Goal: Navigation & Orientation: Understand site structure

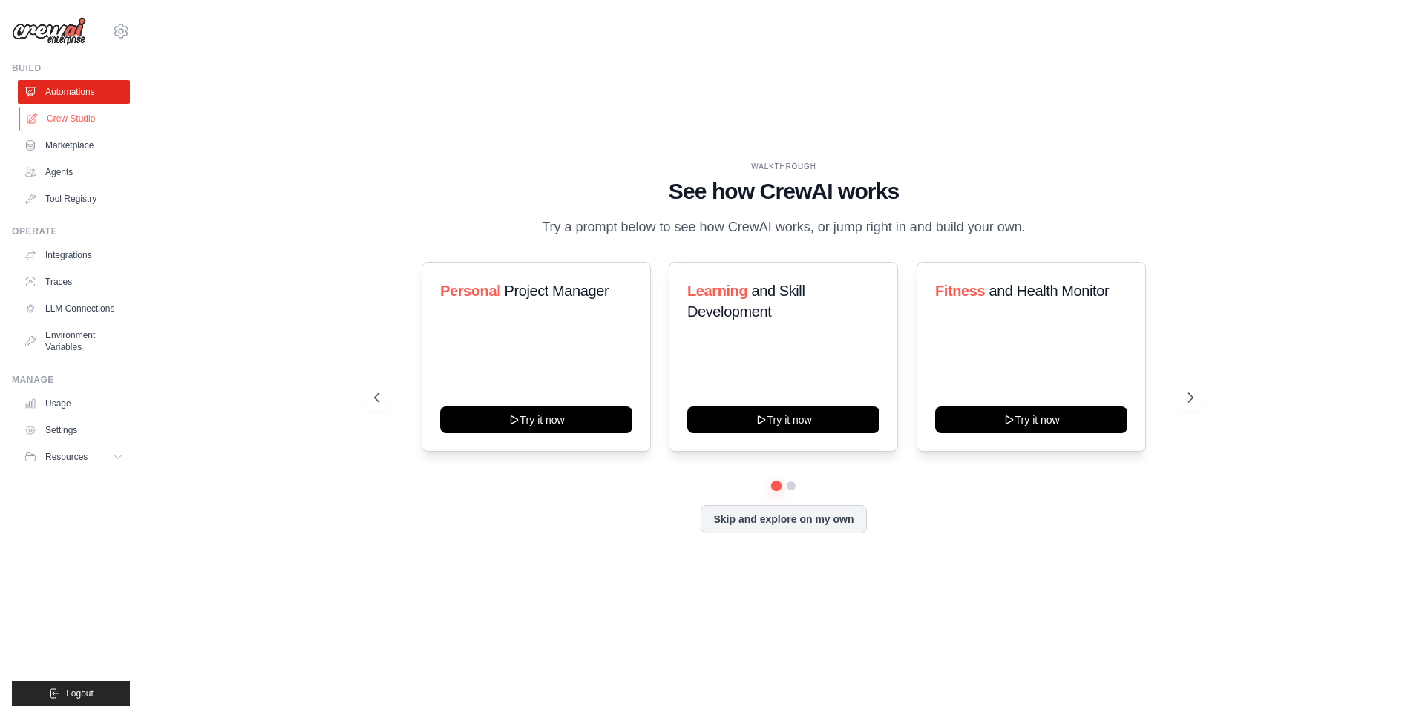
click at [82, 121] on link "Crew Studio" at bounding box center [75, 119] width 112 height 24
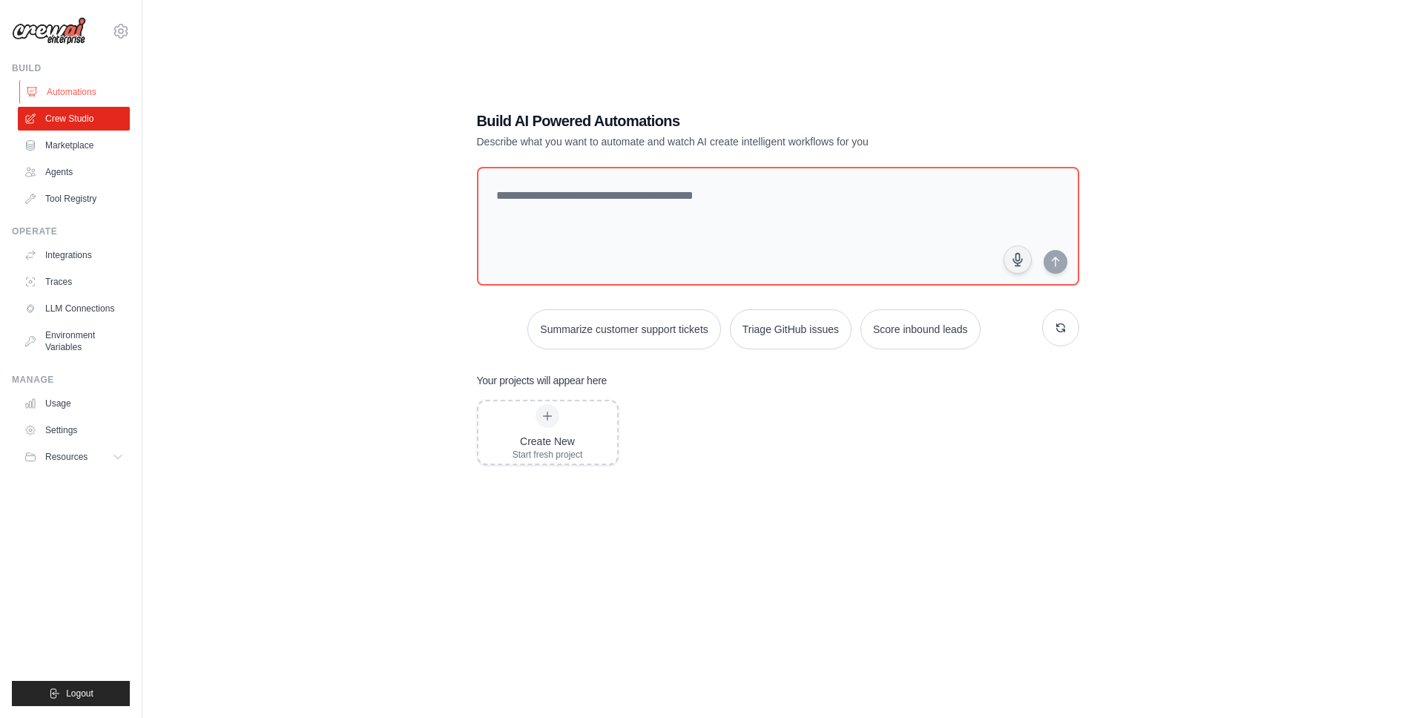
click at [60, 88] on link "Automations" at bounding box center [75, 92] width 112 height 24
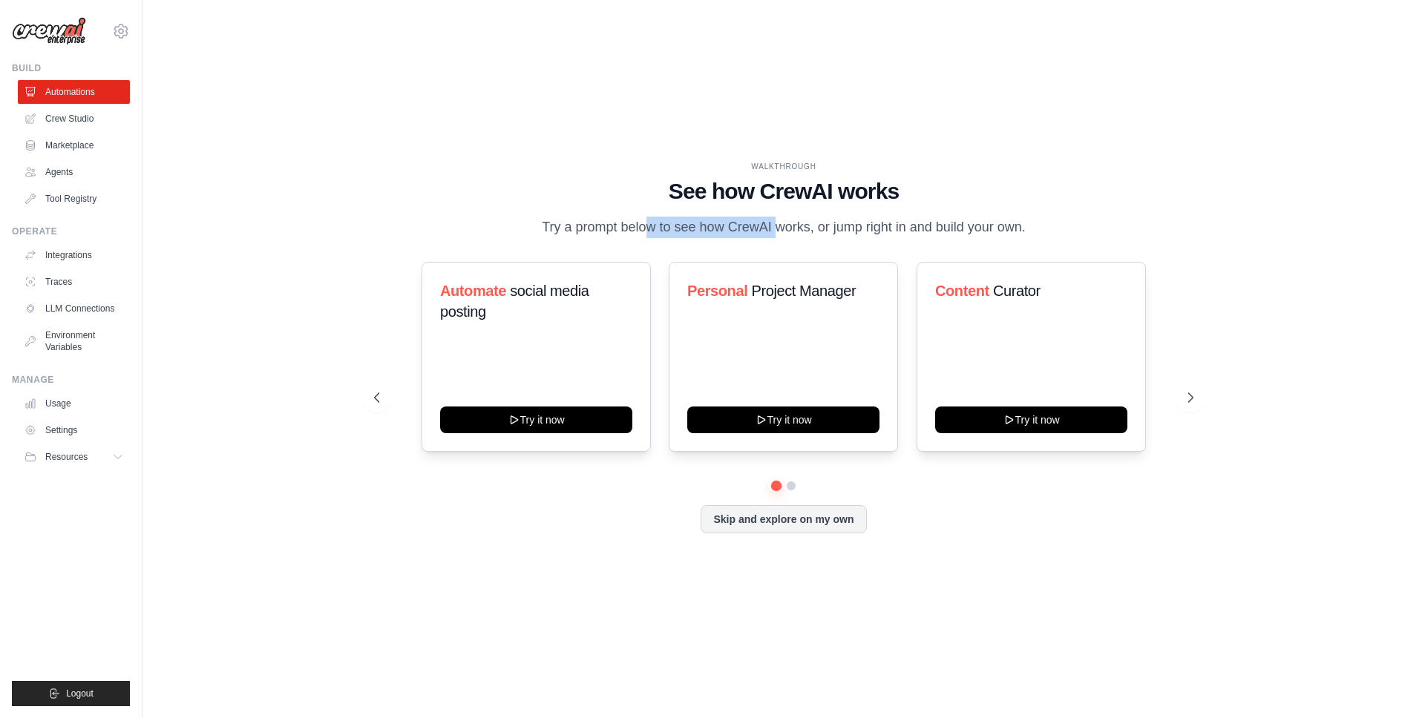
drag, startPoint x: 597, startPoint y: 230, endPoint x: 719, endPoint y: 226, distance: 121.8
click at [719, 226] on p "Try a prompt below to see how CrewAI works, or jump right in and build your own." at bounding box center [783, 228] width 499 height 22
click at [517, 337] on div "Automate social media posting Try it now" at bounding box center [535, 357] width 229 height 190
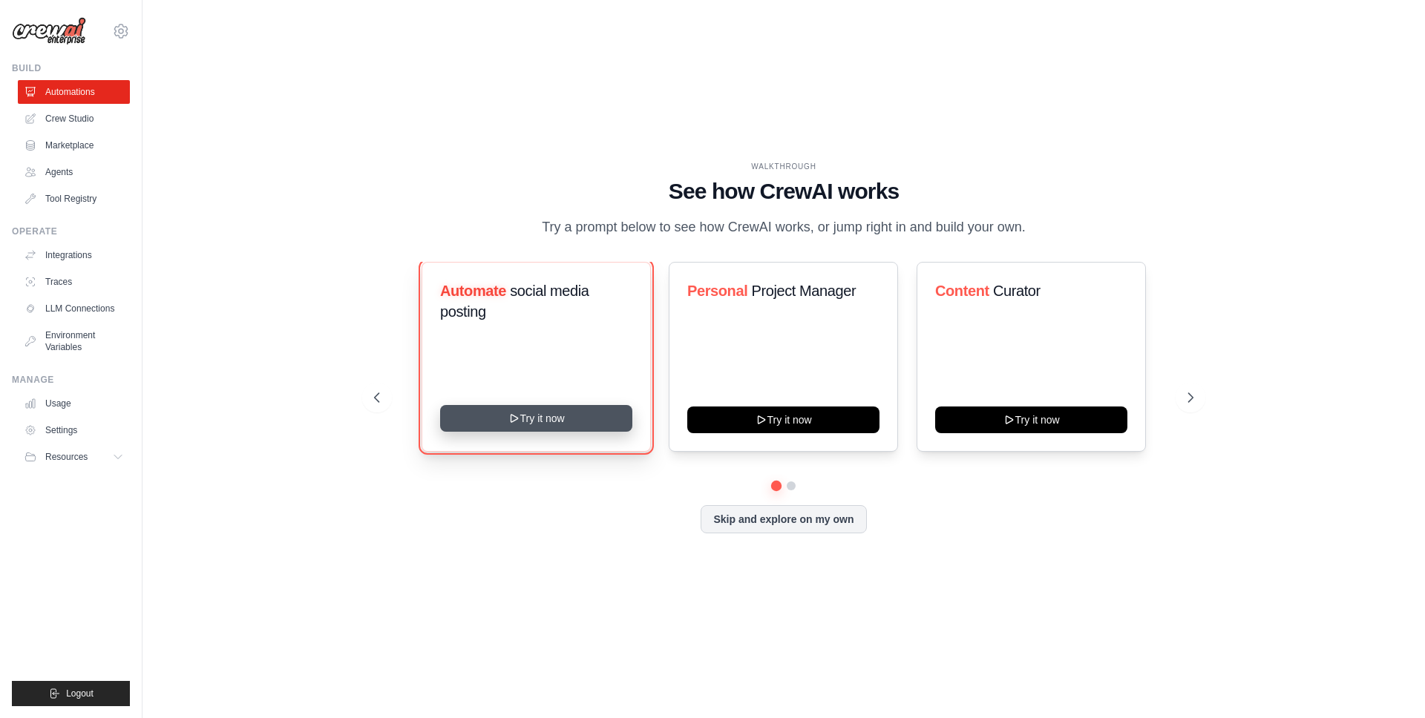
click at [530, 413] on button "Try it now" at bounding box center [536, 418] width 192 height 27
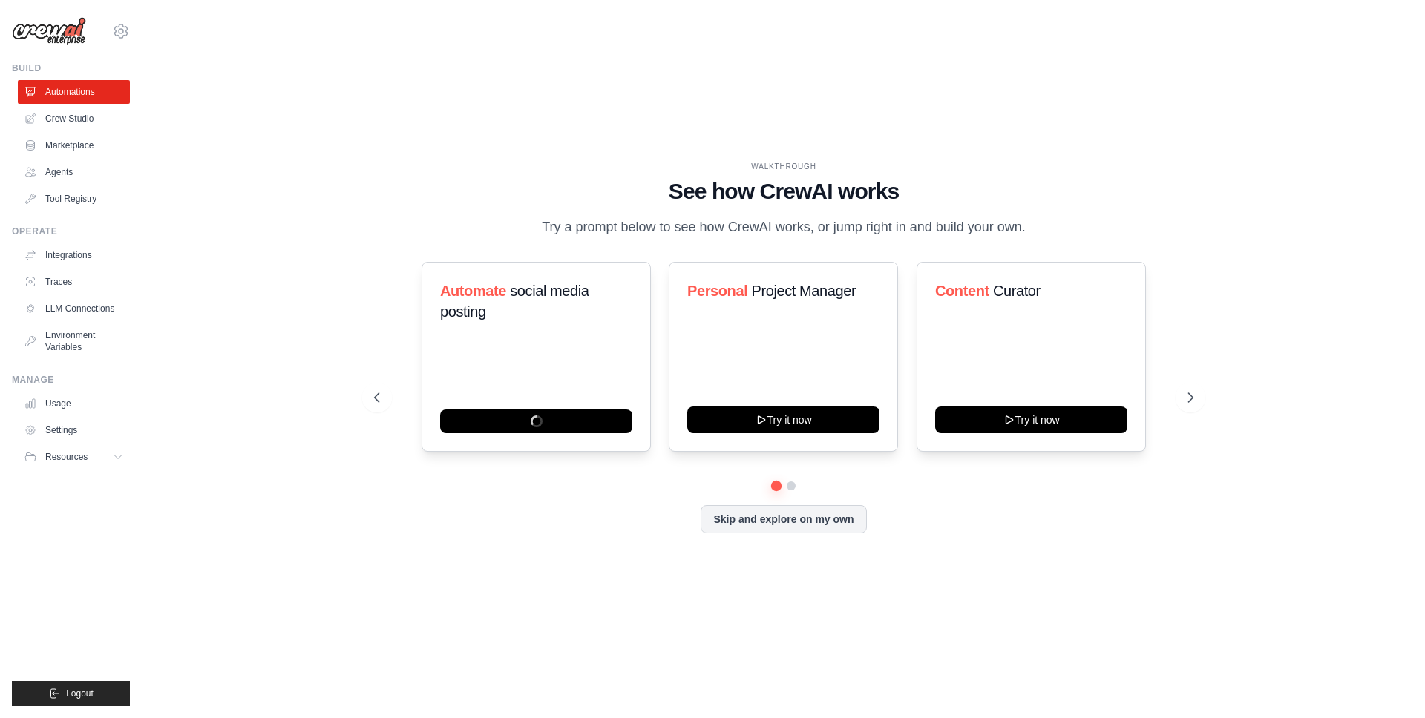
click at [49, 32] on img at bounding box center [49, 31] width 74 height 28
drag, startPoint x: 643, startPoint y: 231, endPoint x: 755, endPoint y: 224, distance: 113.0
click at [755, 224] on p "Try a prompt below to see how CrewAI works, or jump right in and build your own." at bounding box center [783, 228] width 499 height 22
click at [806, 530] on button "Skip and explore on my own" at bounding box center [782, 518] width 165 height 28
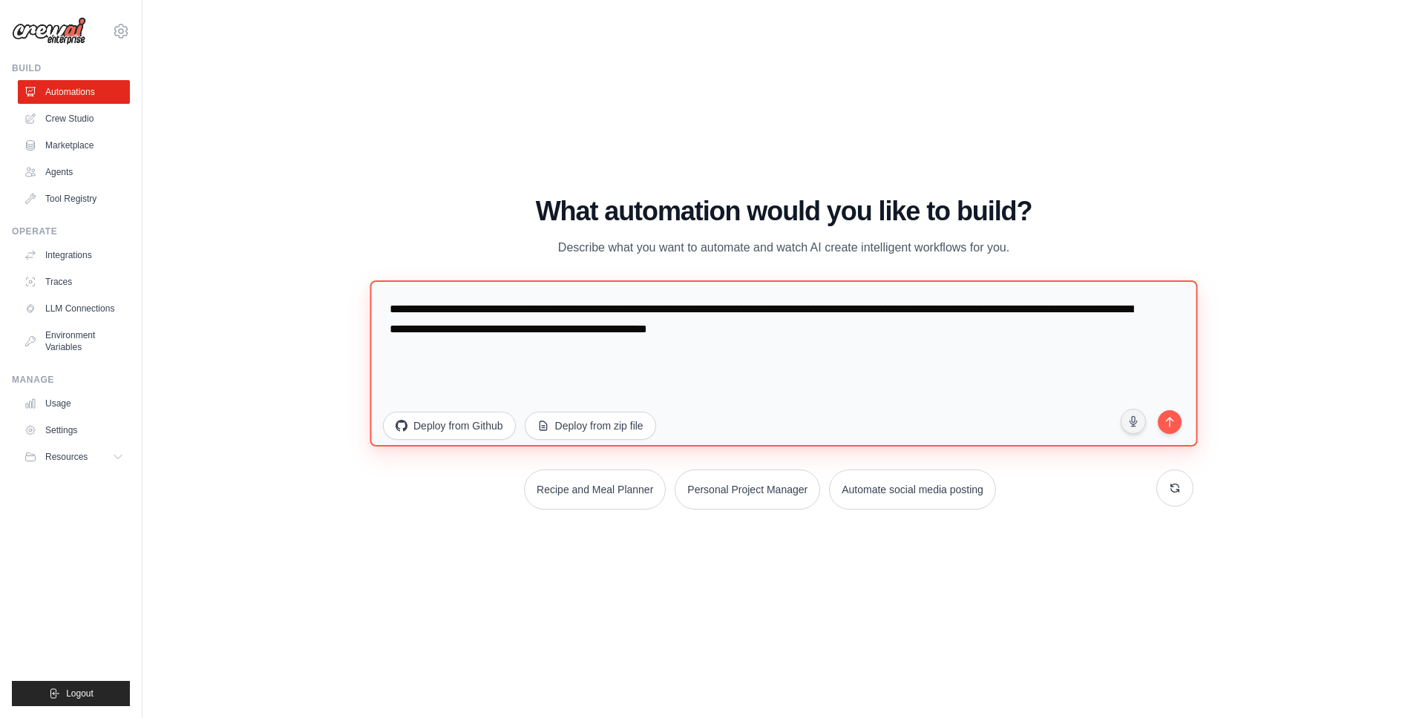
drag, startPoint x: 398, startPoint y: 321, endPoint x: 461, endPoint y: 318, distance: 63.8
click at [461, 318] on textarea "**********" at bounding box center [782, 363] width 827 height 166
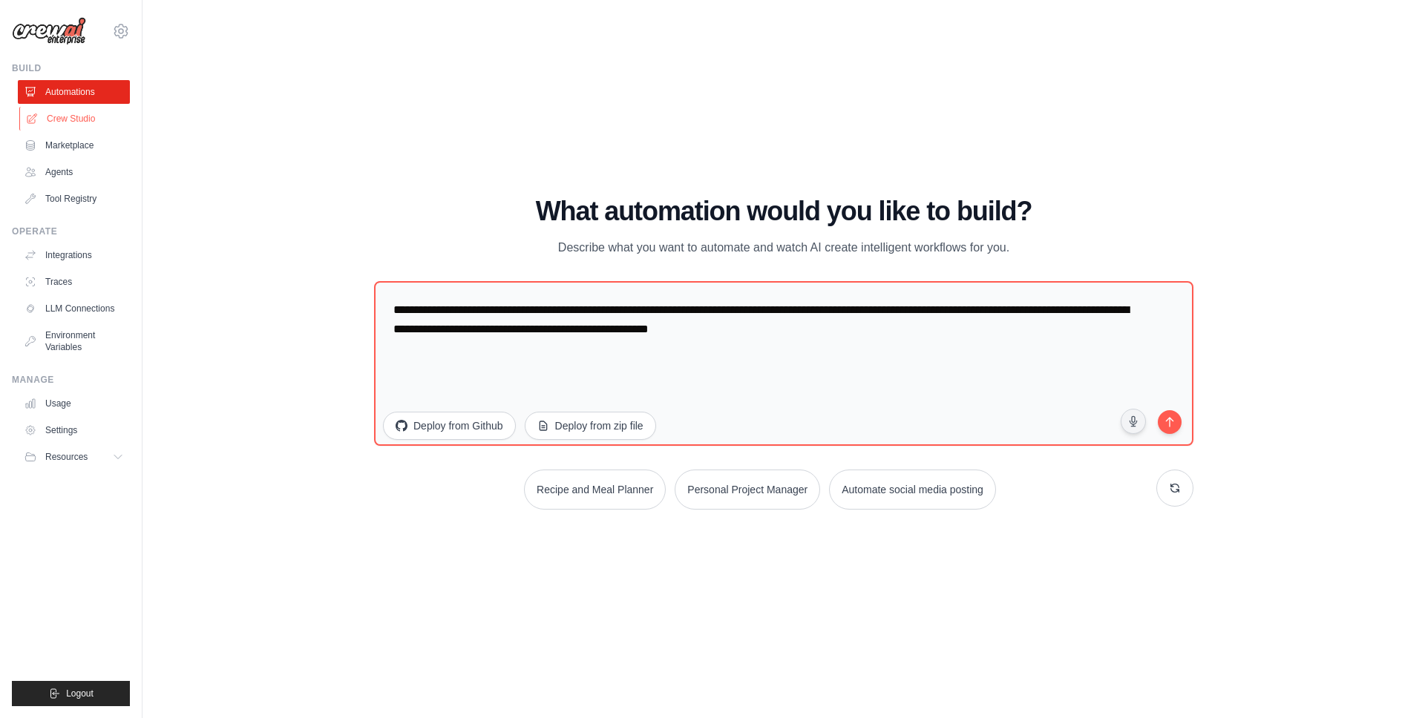
click at [73, 114] on link "Crew Studio" at bounding box center [75, 119] width 112 height 24
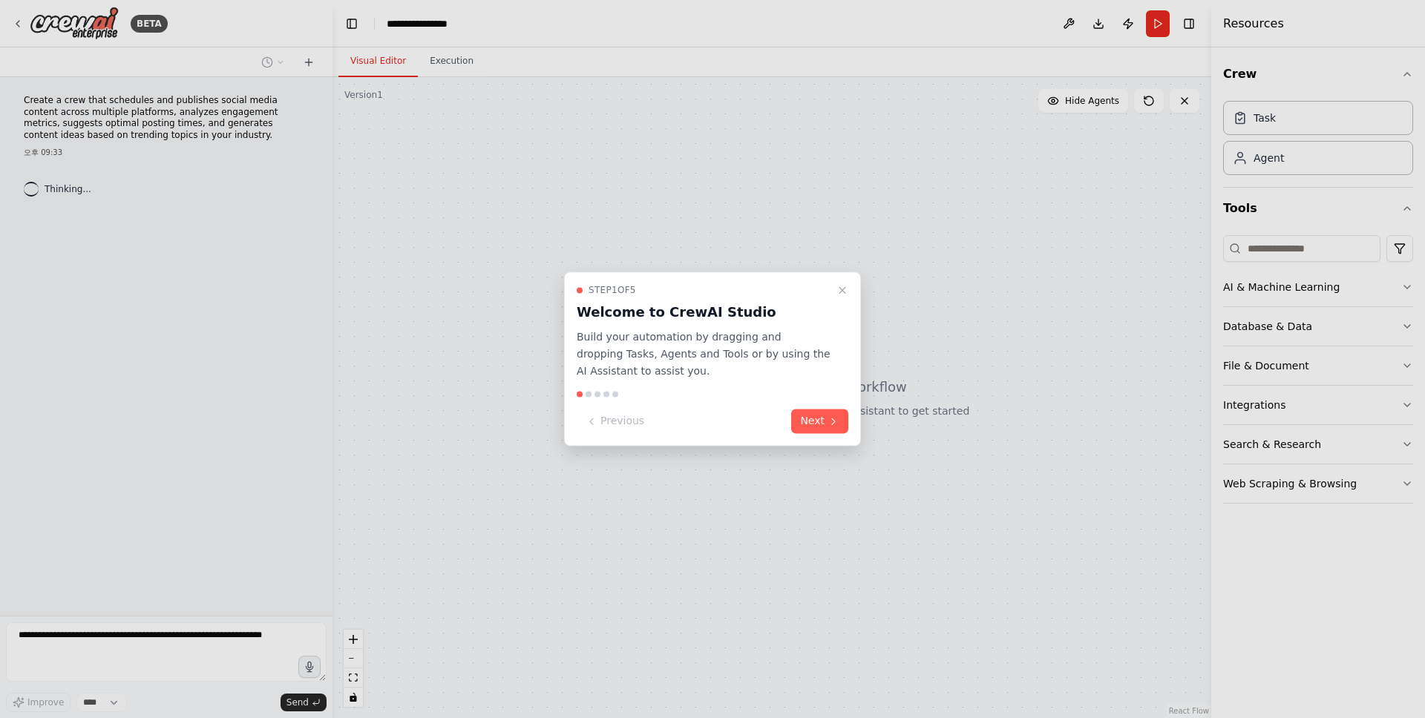
click at [838, 275] on div "Step 1 of 5 Welcome to CrewAI Studio Build your automation by dragging and drop…" at bounding box center [712, 359] width 297 height 174
click at [837, 284] on icon "Close walkthrough" at bounding box center [842, 290] width 12 height 12
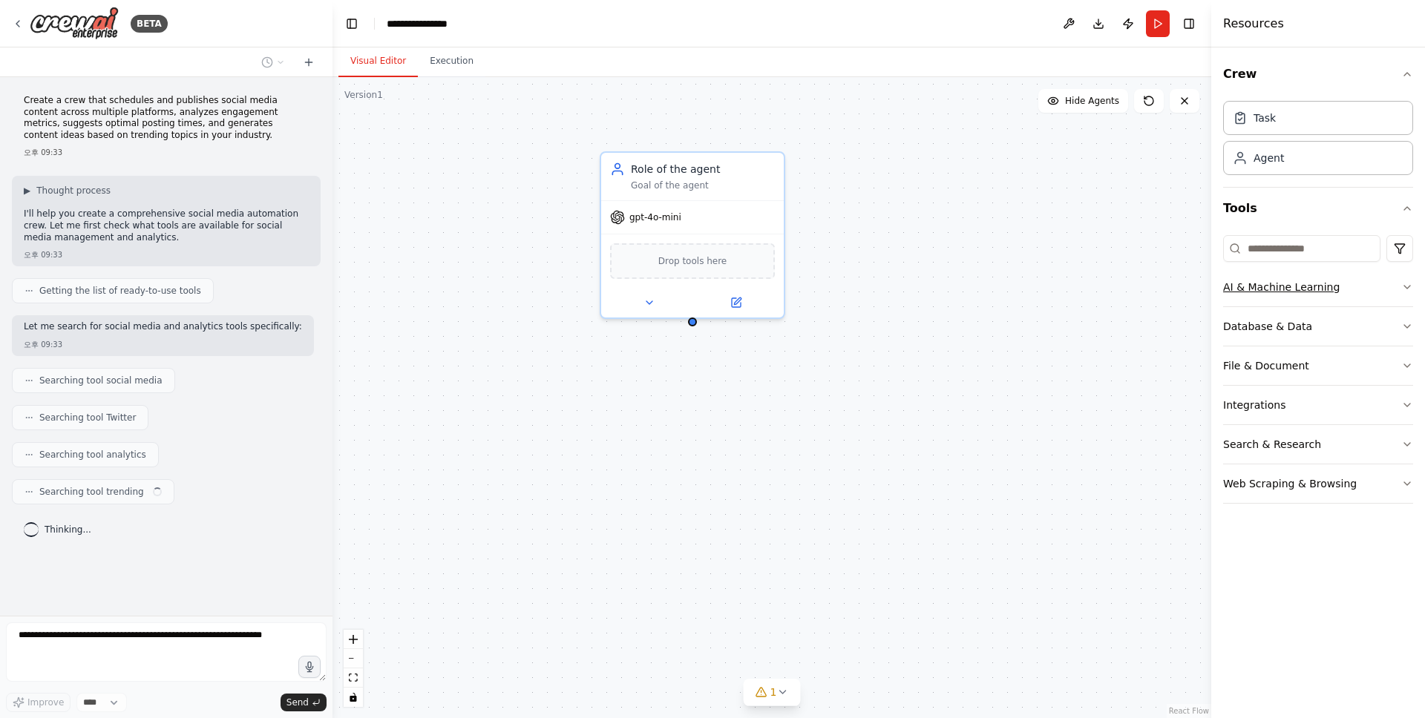
click at [1332, 291] on div "AI & Machine Learning" at bounding box center [1281, 287] width 116 height 15
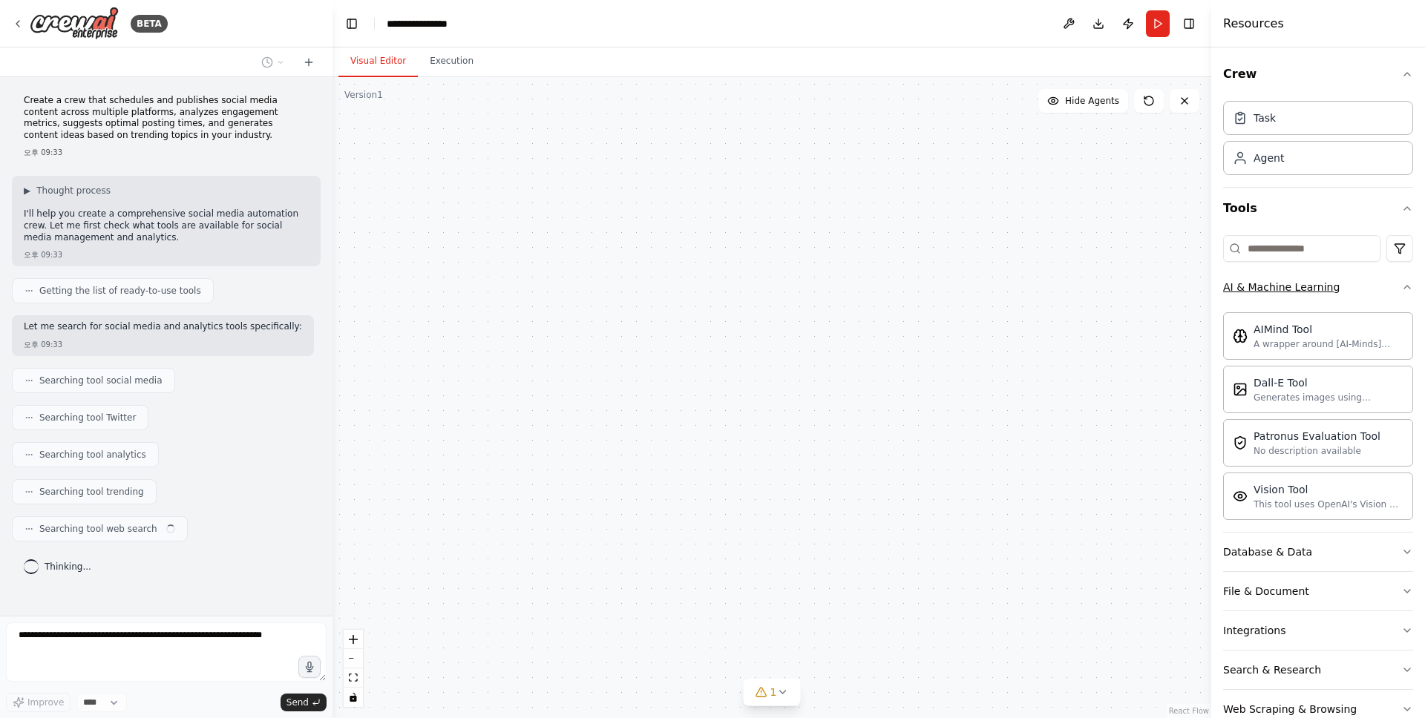
click at [1365, 289] on button "AI & Machine Learning" at bounding box center [1318, 287] width 190 height 39
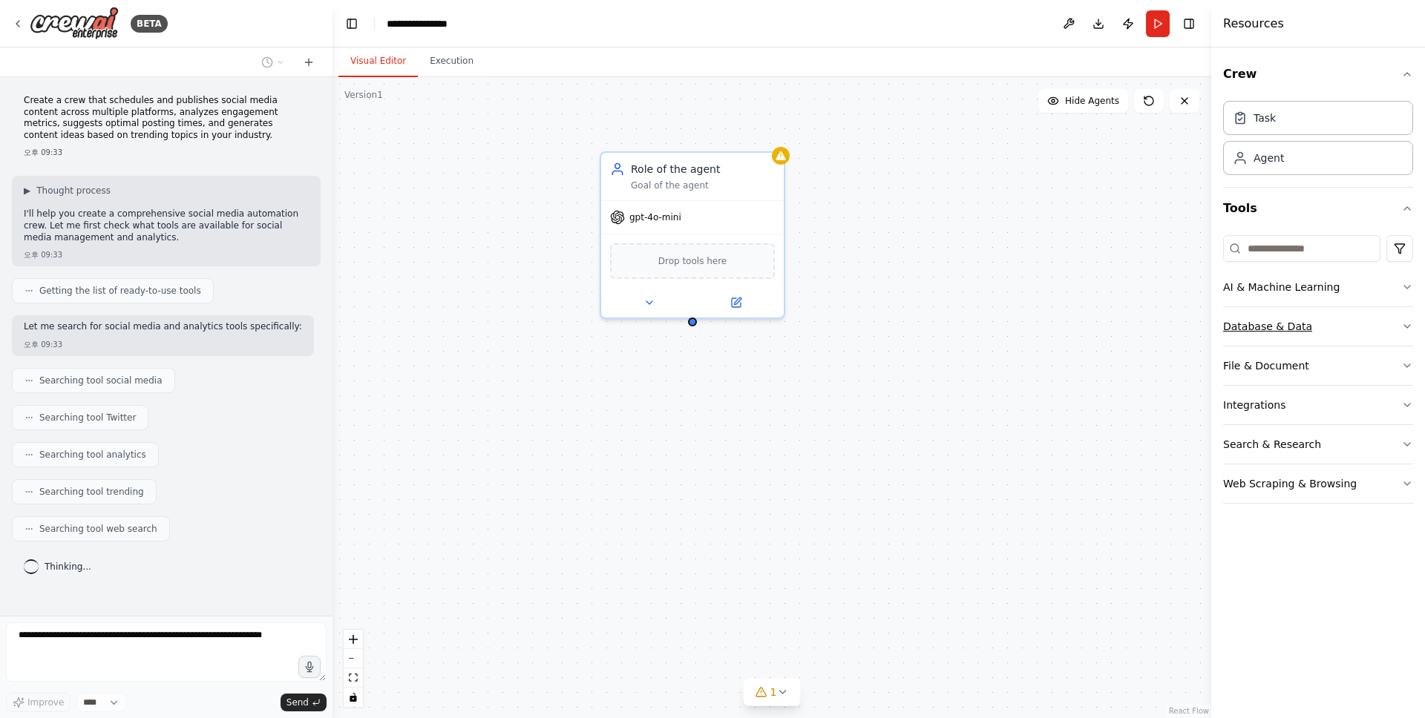
click at [1367, 318] on button "Database & Data" at bounding box center [1318, 326] width 190 height 39
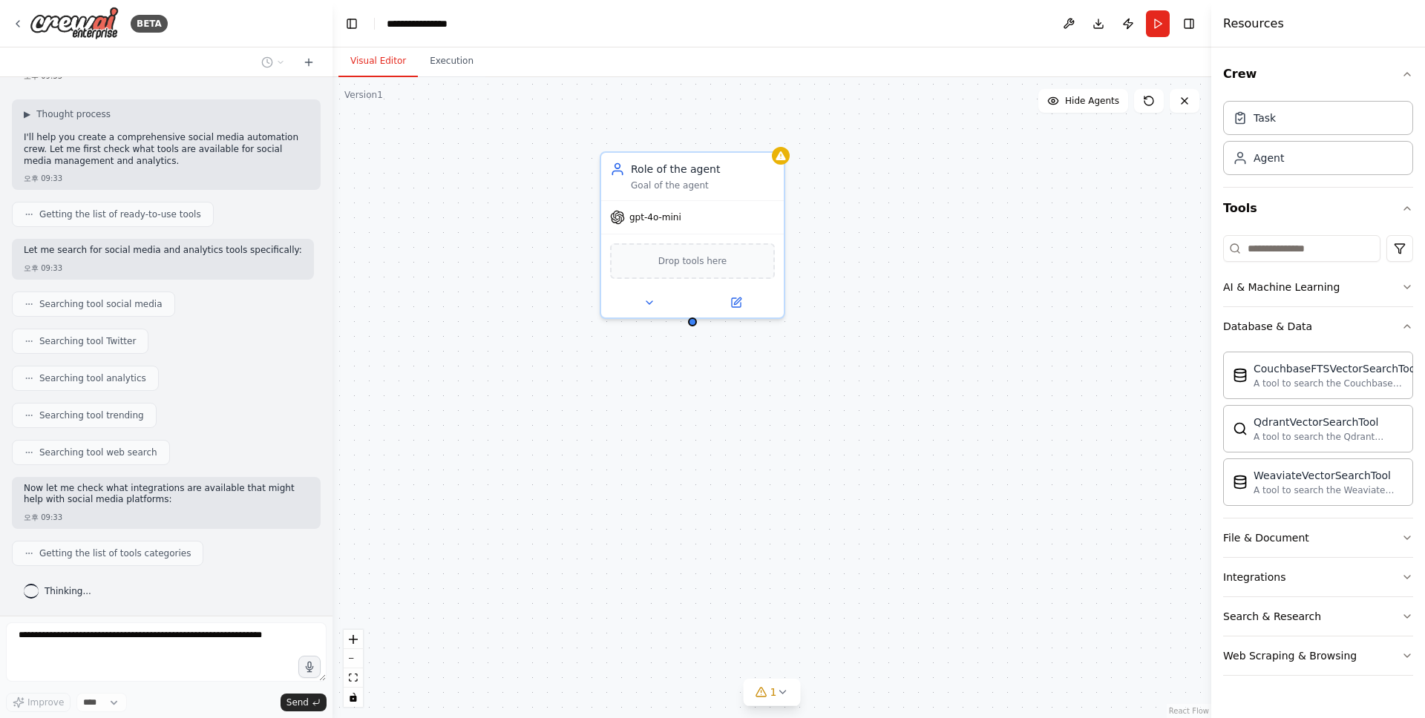
scroll to position [114, 0]
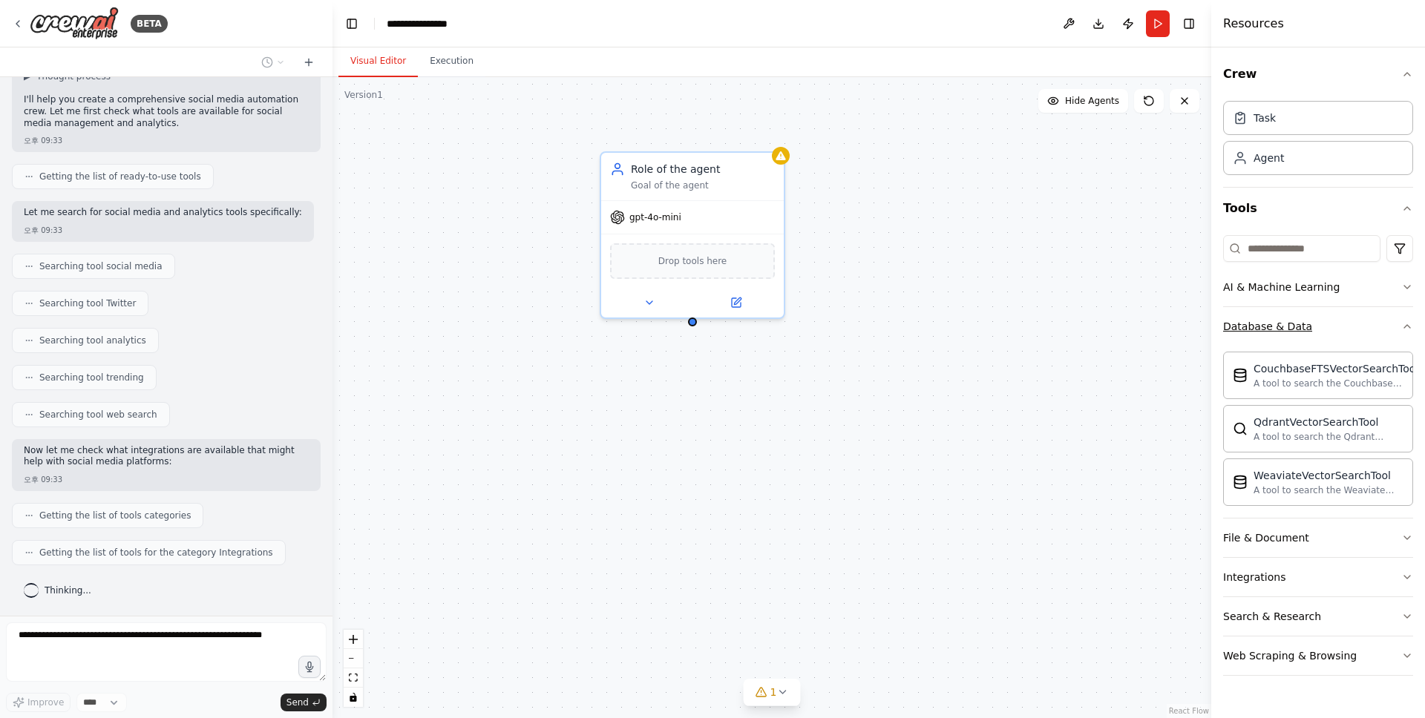
click at [1402, 341] on button "Database & Data" at bounding box center [1318, 326] width 190 height 39
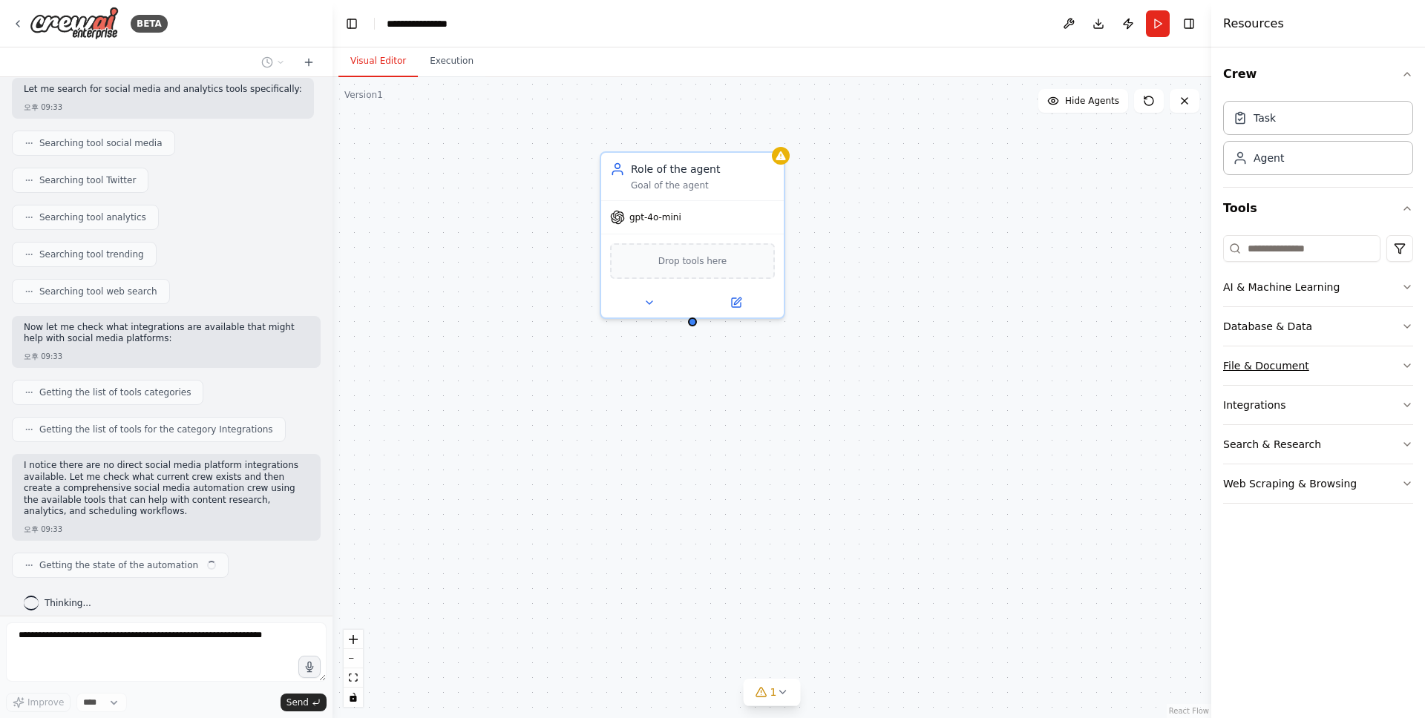
scroll to position [249, 0]
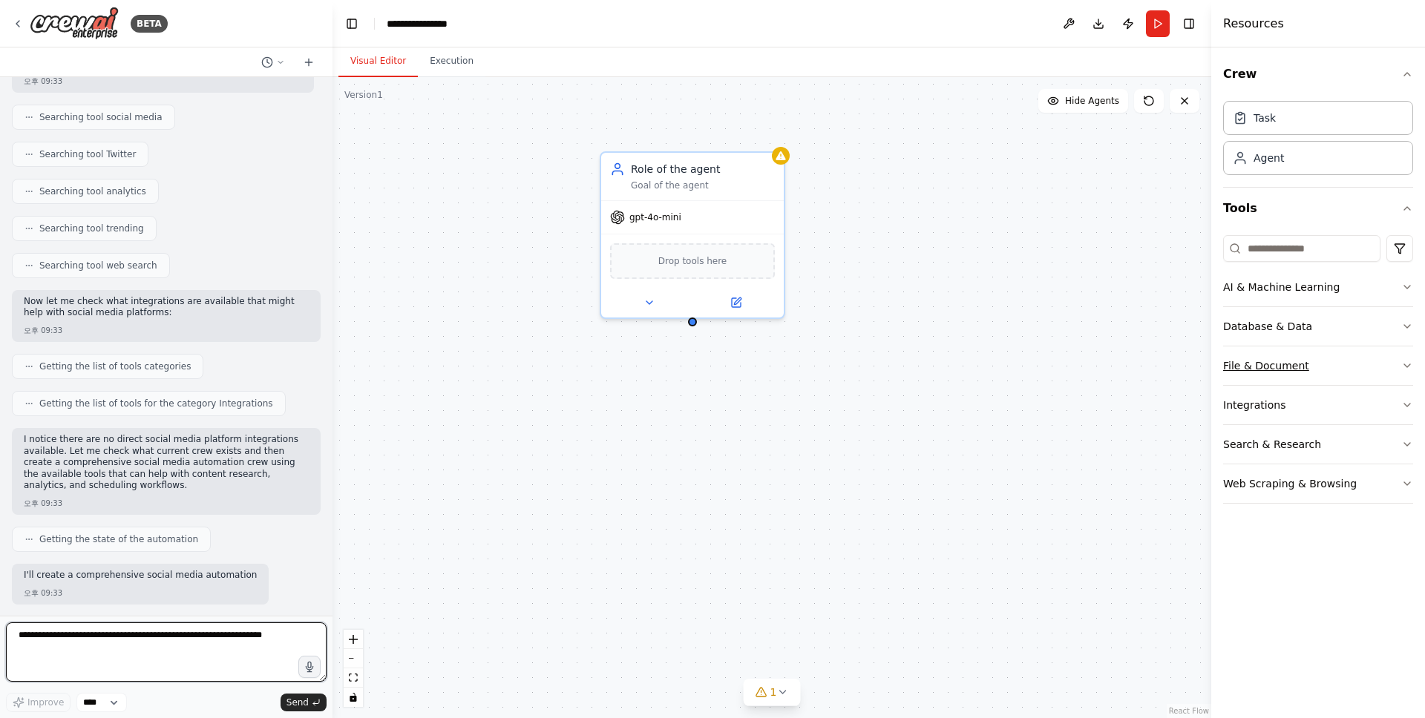
click at [1402, 361] on icon "button" at bounding box center [1407, 366] width 12 height 12
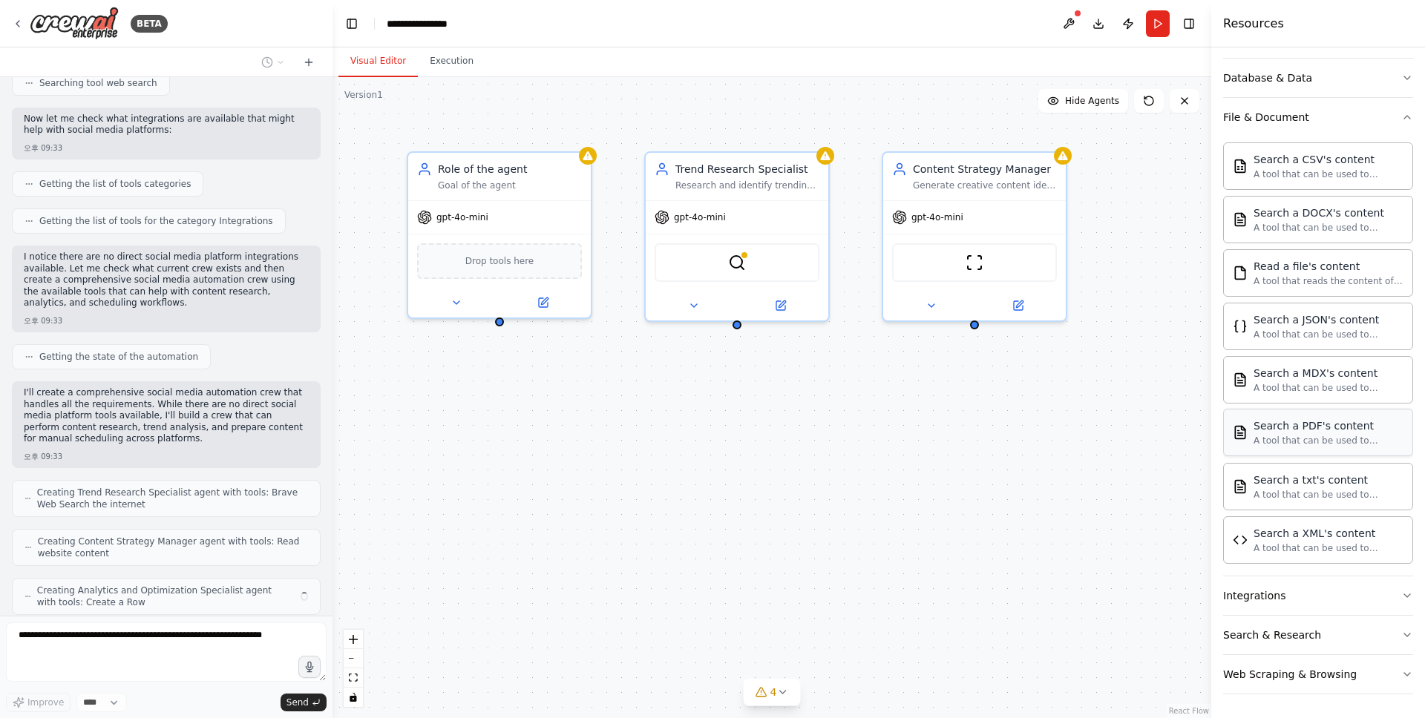
scroll to position [495, 0]
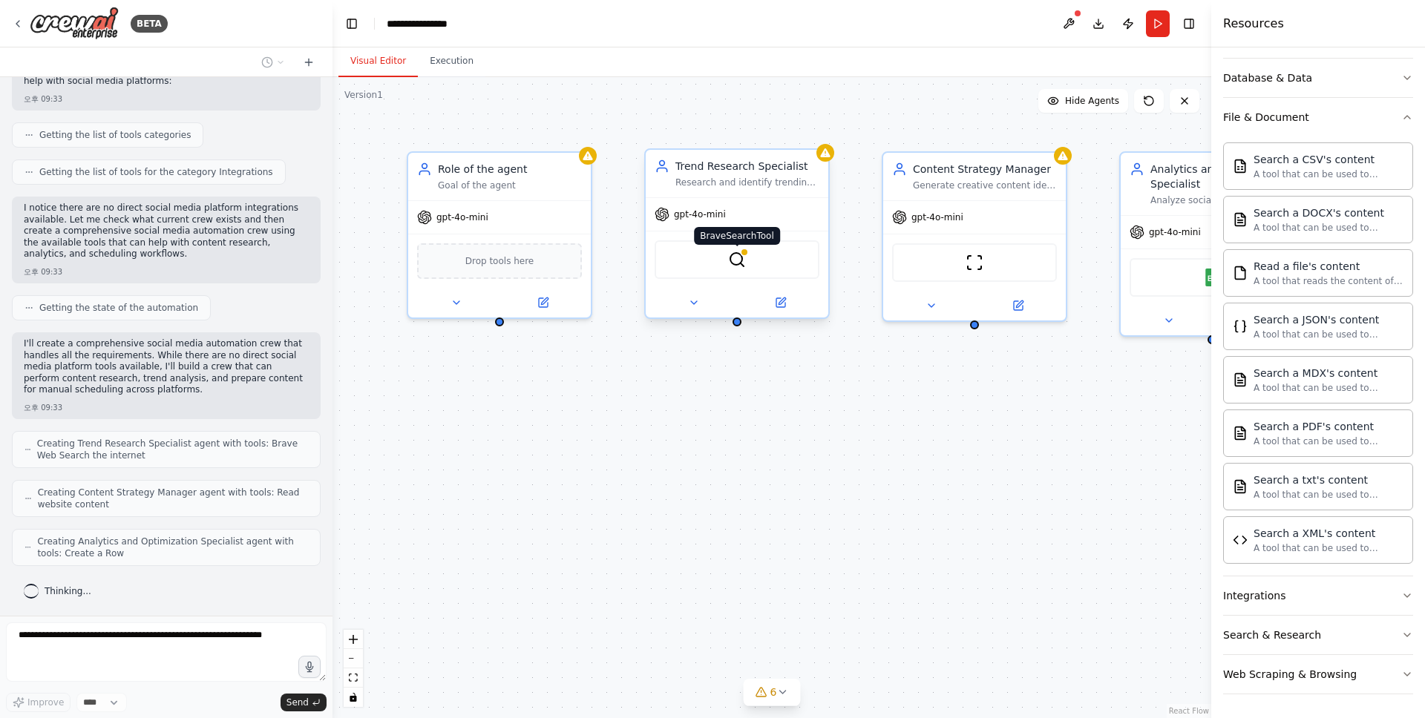
click at [742, 263] on img at bounding box center [737, 260] width 18 height 18
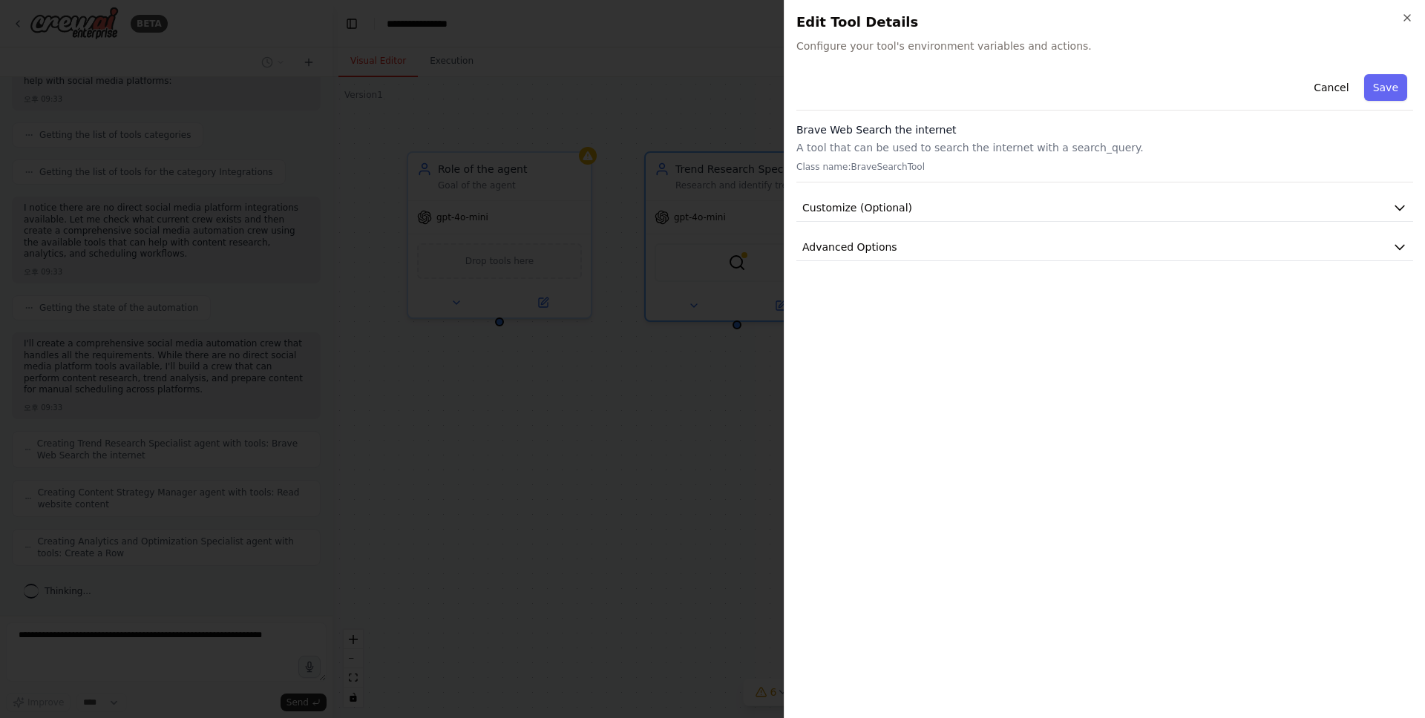
scroll to position [544, 0]
click at [1397, 18] on h2 "Edit Tool Details" at bounding box center [1104, 22] width 617 height 21
click at [1404, 18] on icon "button" at bounding box center [1407, 18] width 12 height 12
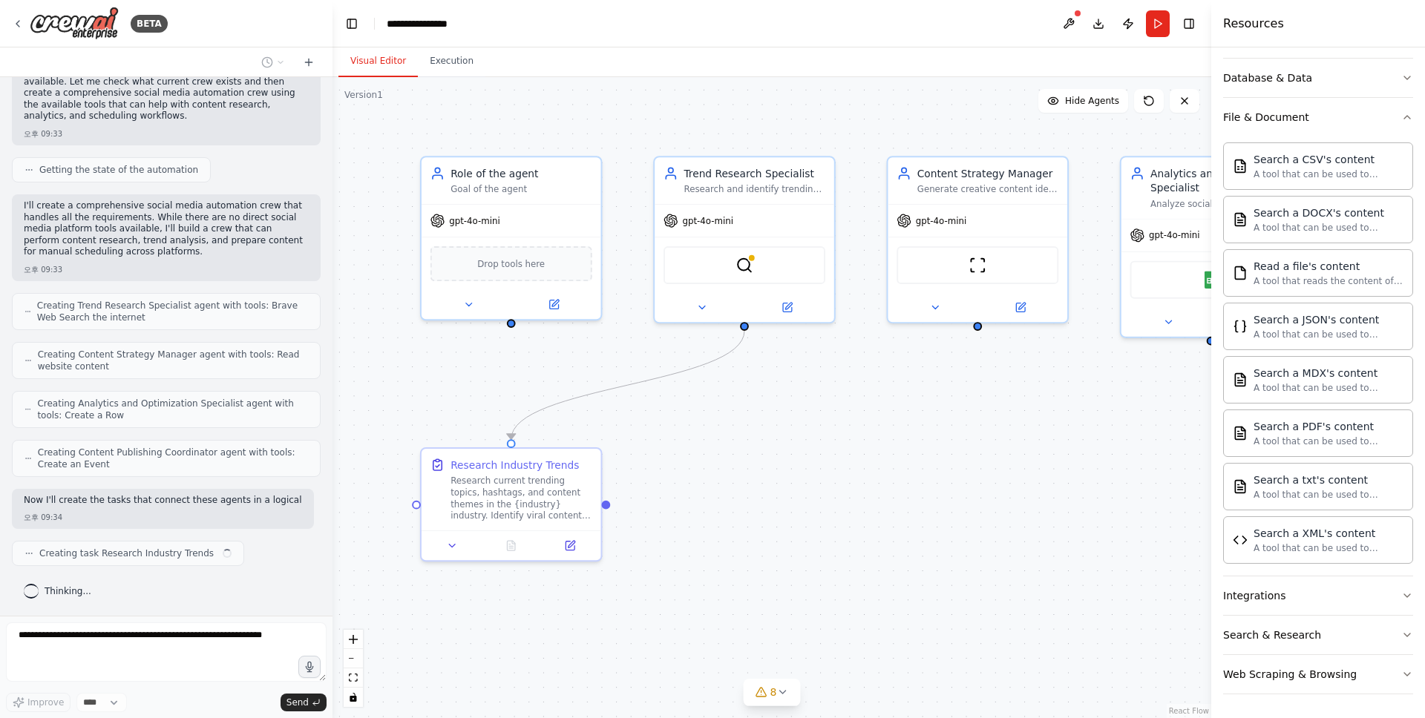
scroll to position [645, 0]
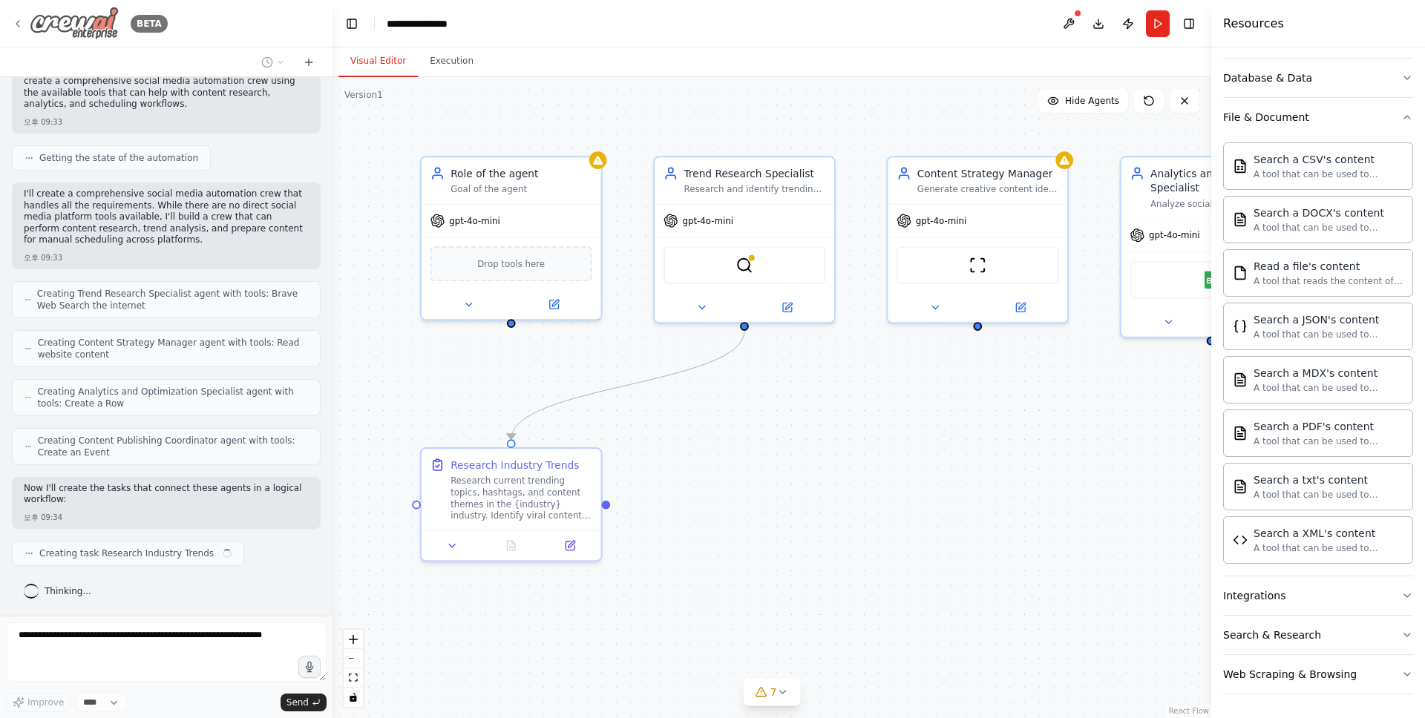
click at [125, 29] on div "BETA" at bounding box center [146, 24] width 43 height 18
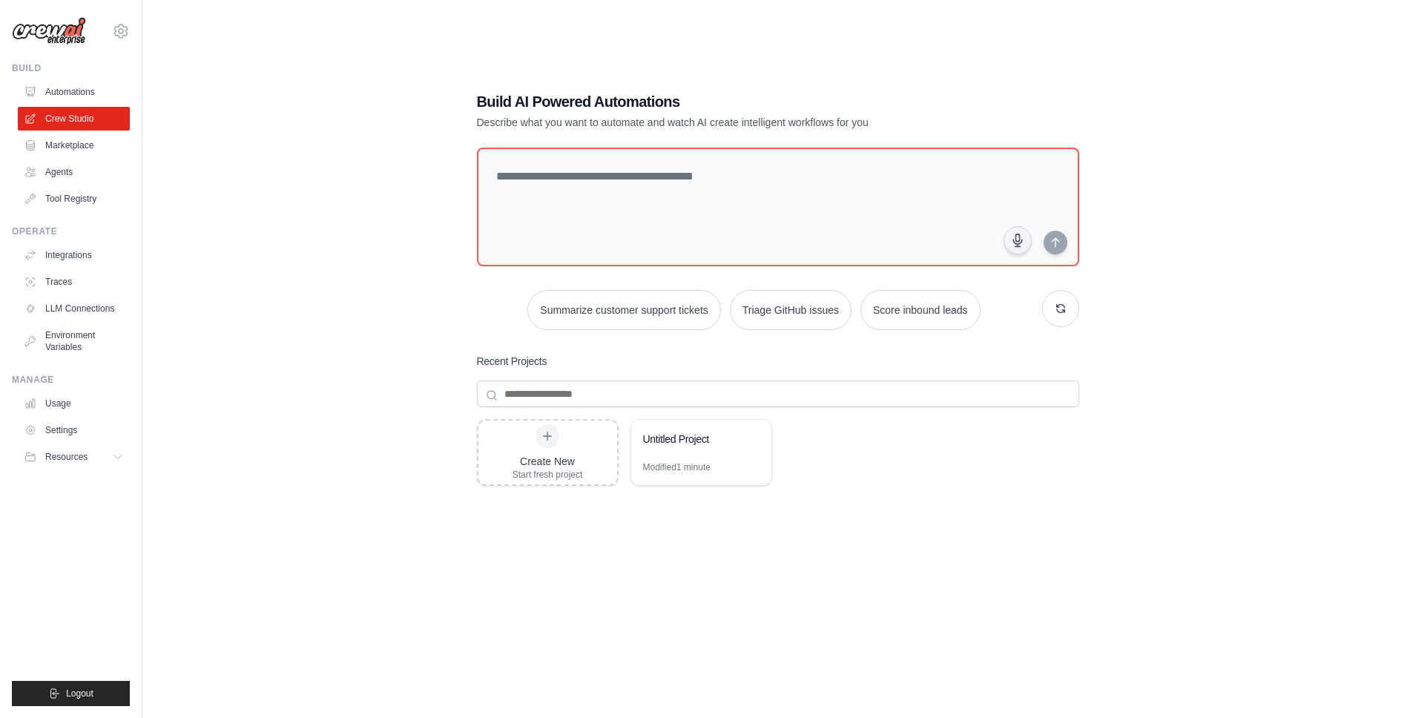
click at [81, 146] on link "Marketplace" at bounding box center [74, 146] width 112 height 24
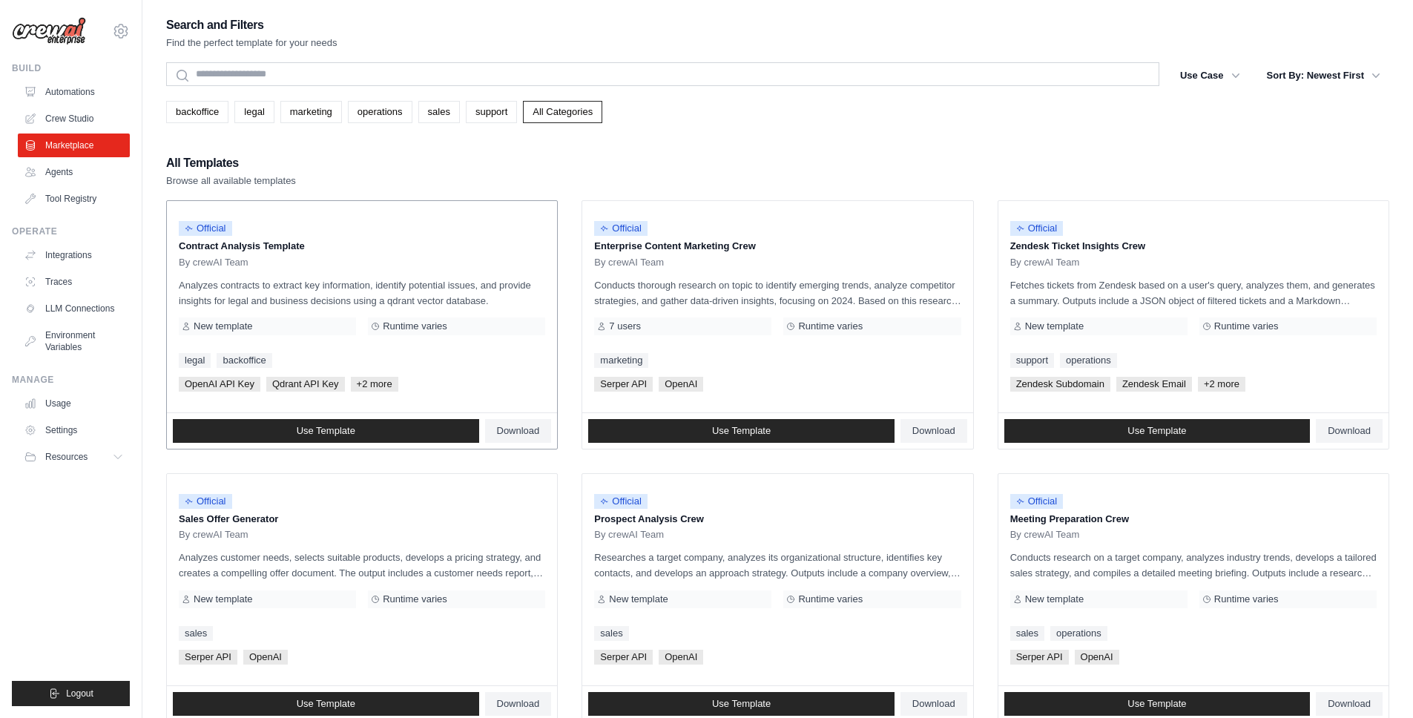
drag, startPoint x: 203, startPoint y: 288, endPoint x: 438, endPoint y: 299, distance: 236.2
click at [438, 299] on p "Analyzes contracts to extract key information, identify potential issues, and p…" at bounding box center [362, 292] width 367 height 31
click at [275, 384] on span "Qdrant API Key" at bounding box center [305, 384] width 79 height 15
drag, startPoint x: 271, startPoint y: 385, endPoint x: 294, endPoint y: 387, distance: 23.0
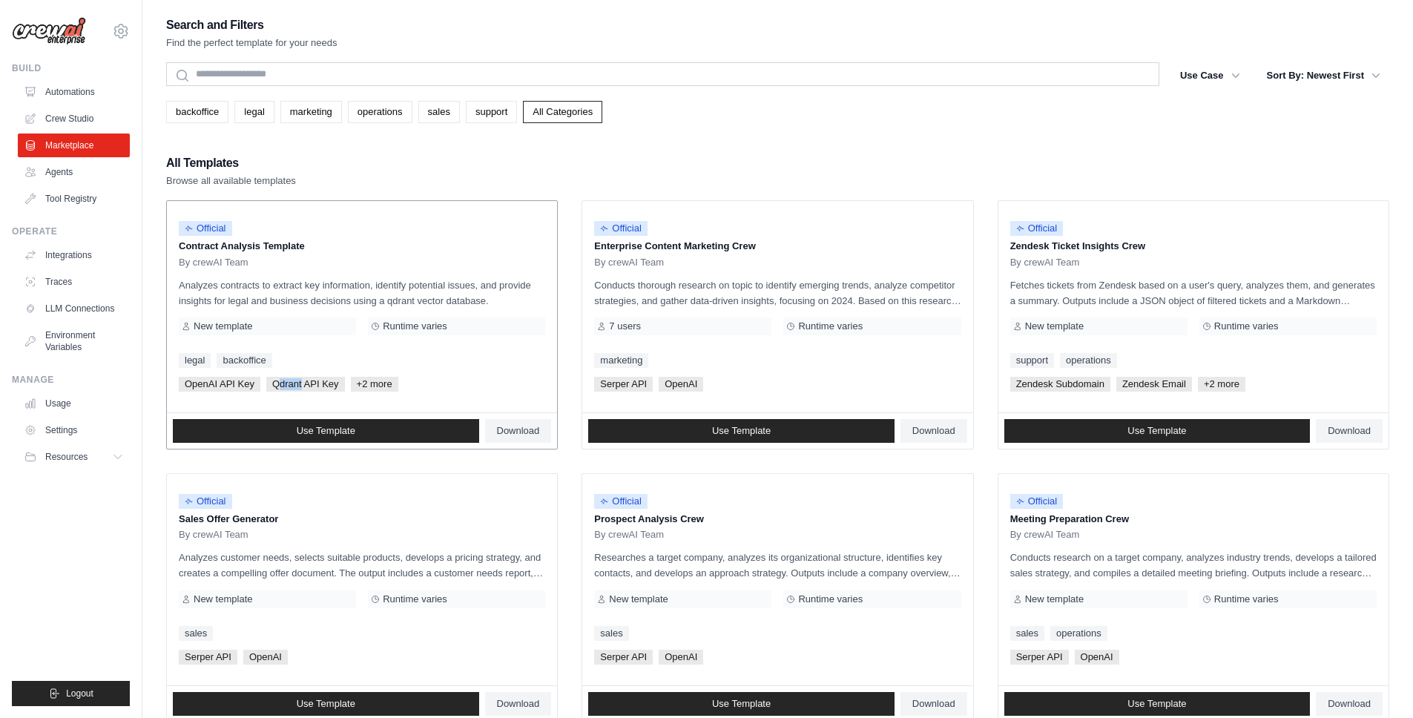
click at [294, 387] on span "Qdrant API Key" at bounding box center [305, 384] width 79 height 15
drag, startPoint x: 294, startPoint y: 387, endPoint x: 275, endPoint y: 387, distance: 18.5
click at [275, 387] on span "Qdrant API Key" at bounding box center [305, 384] width 79 height 15
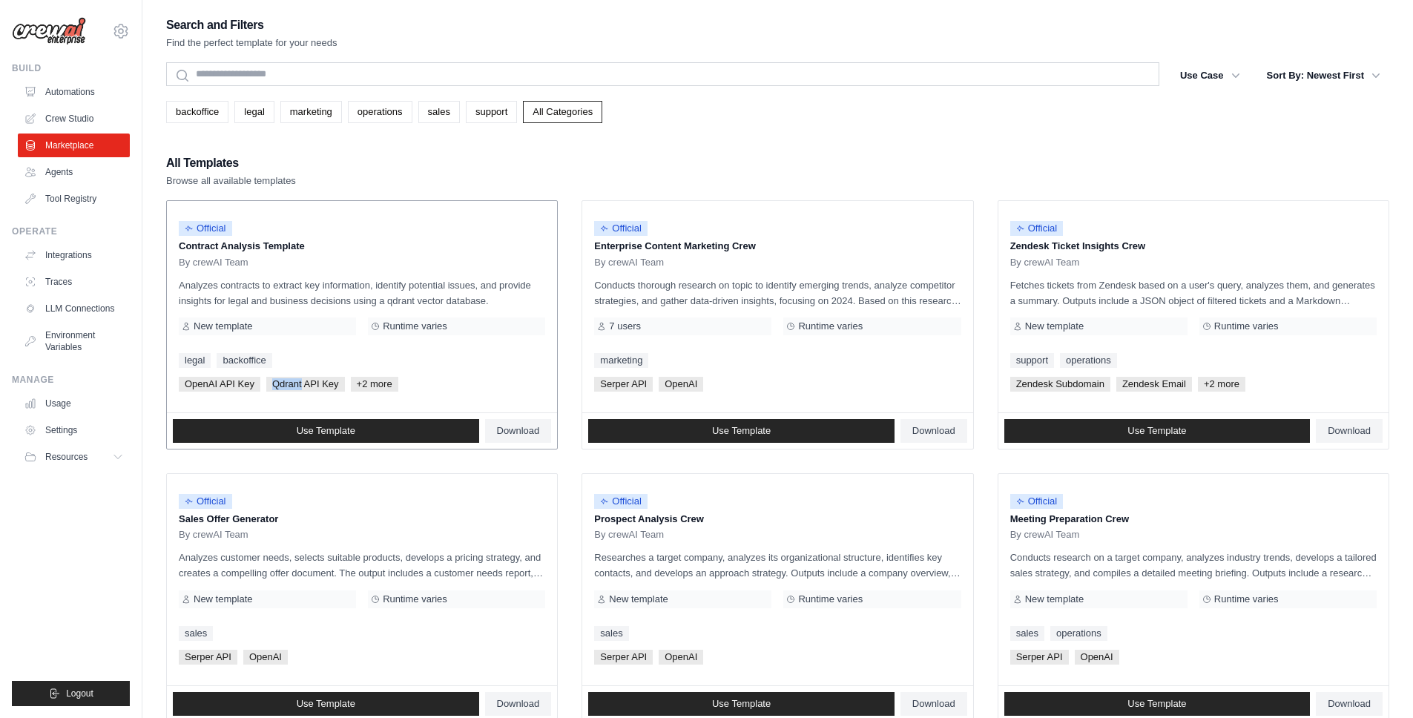
click at [275, 387] on span "Qdrant API Key" at bounding box center [305, 384] width 79 height 15
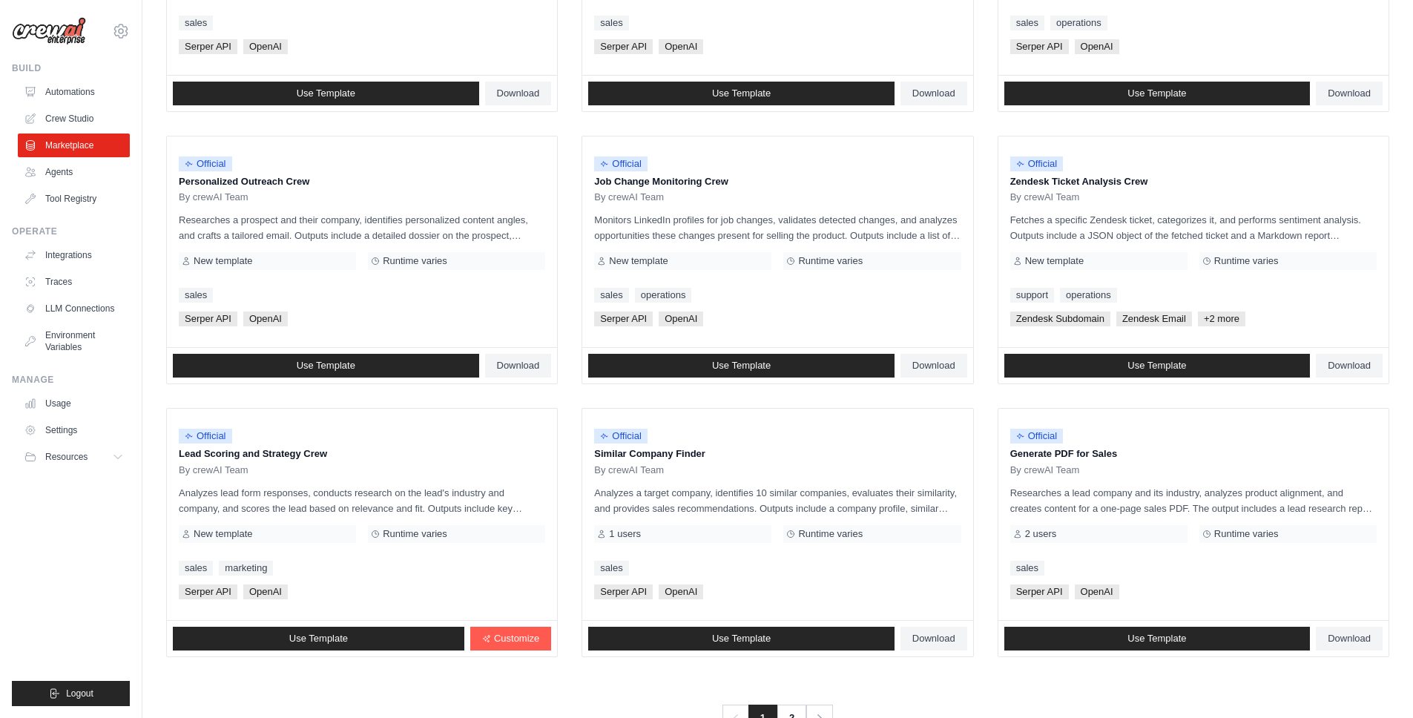
scroll to position [657, 0]
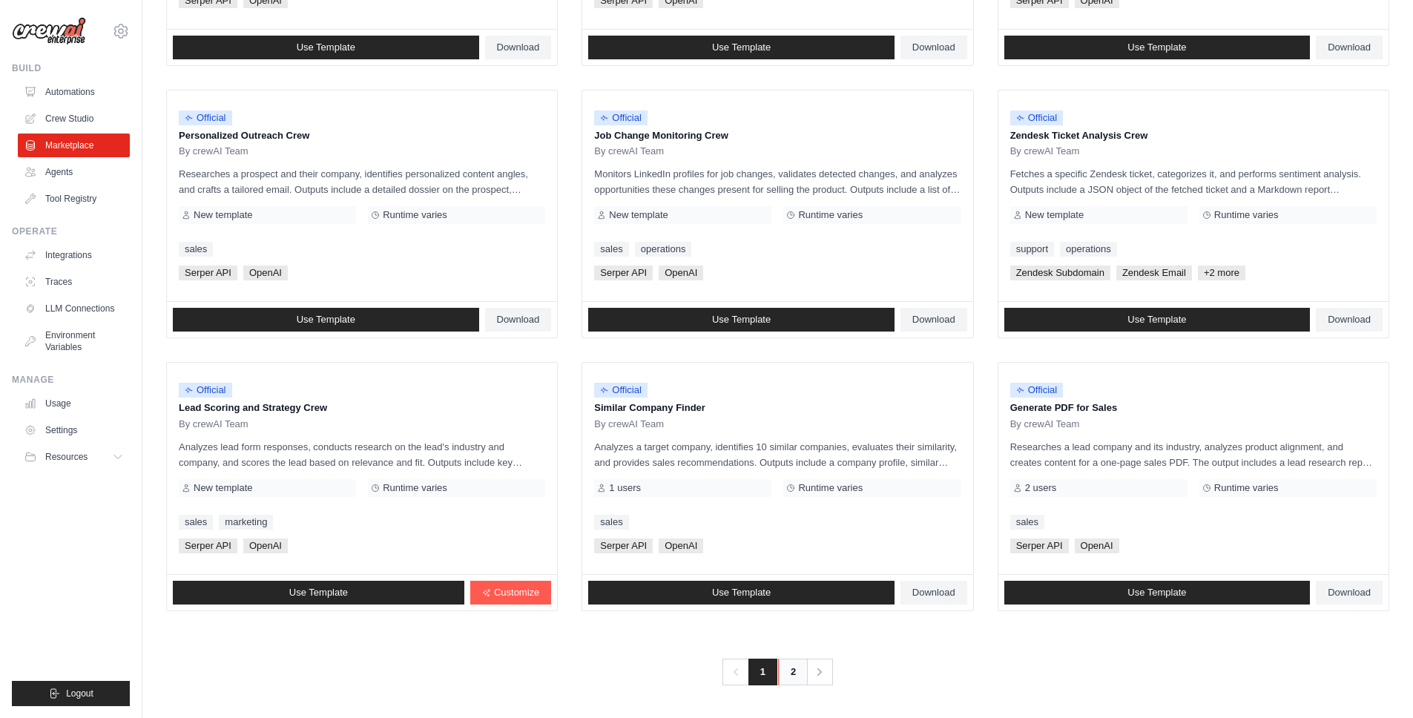
click at [798, 669] on link "2" at bounding box center [793, 672] width 30 height 27
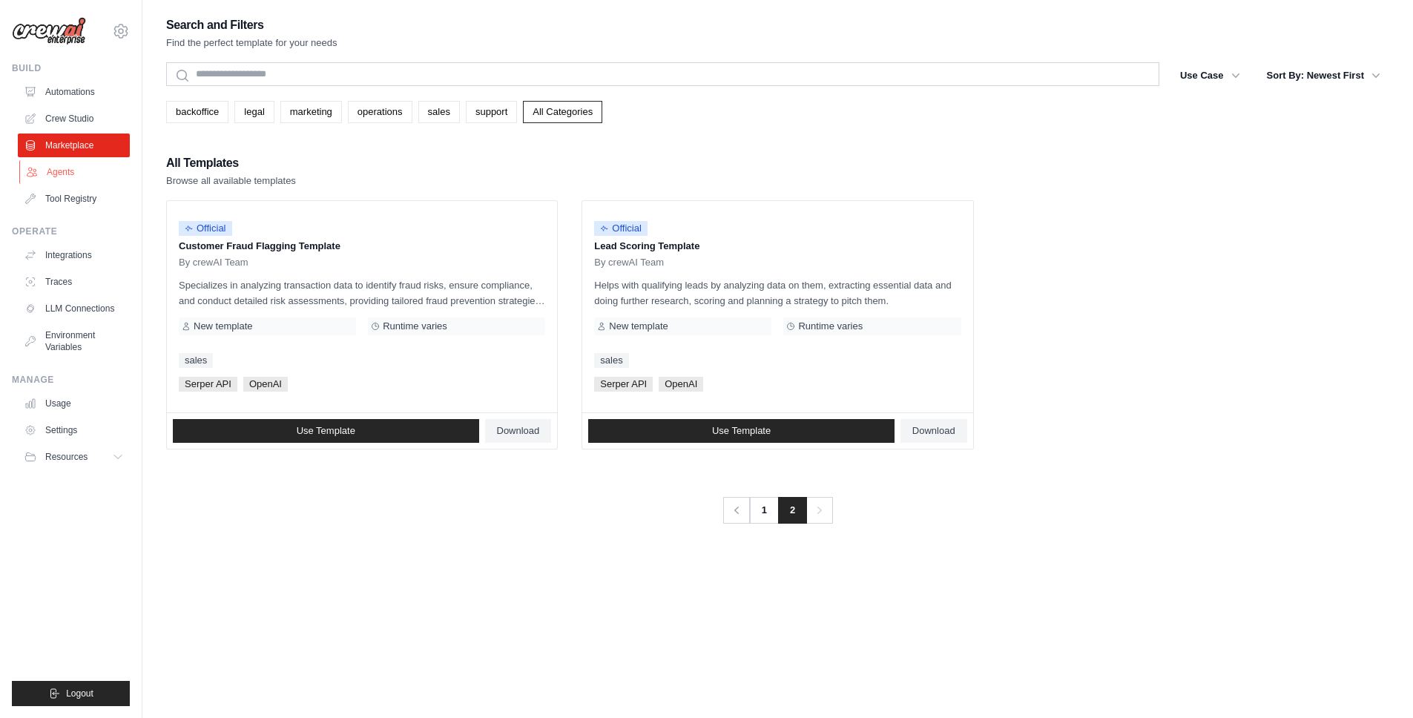
click at [34, 167] on icon at bounding box center [32, 172] width 12 height 12
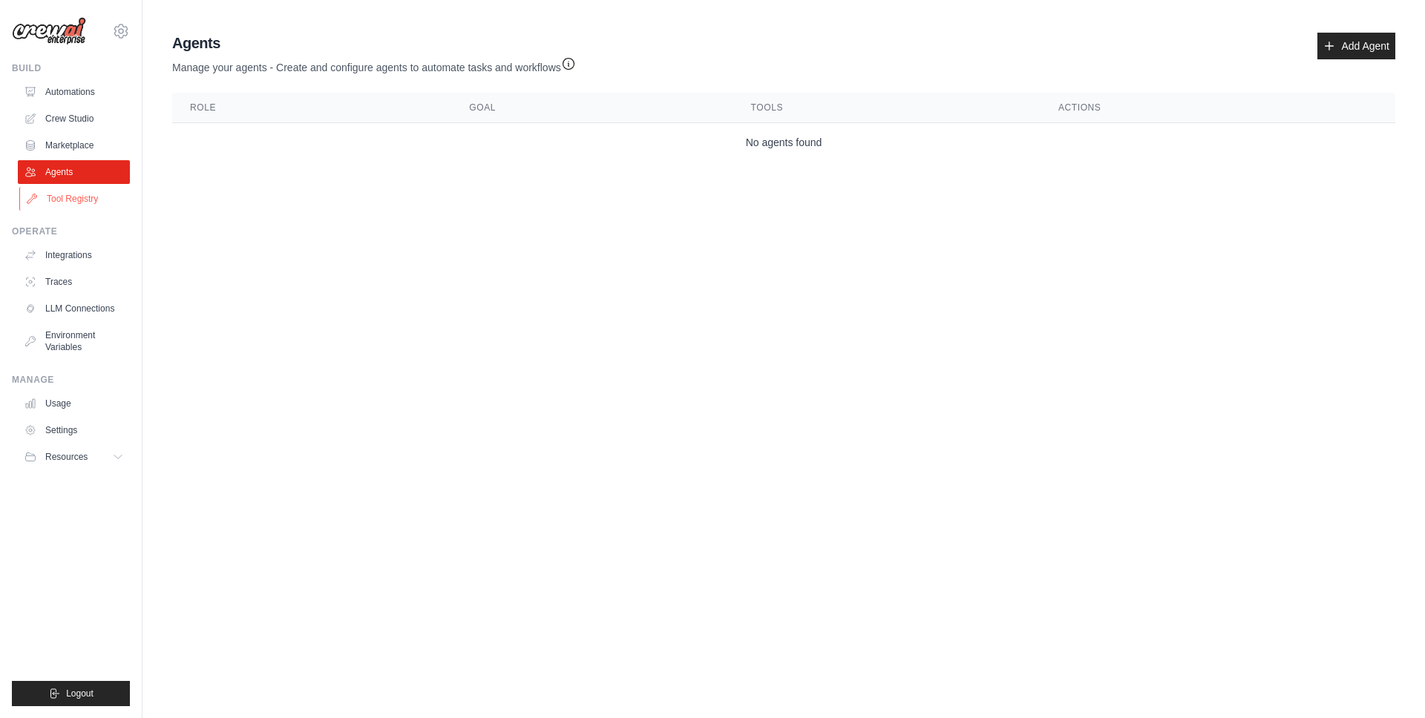
click at [88, 203] on link "Tool Registry" at bounding box center [75, 199] width 112 height 24
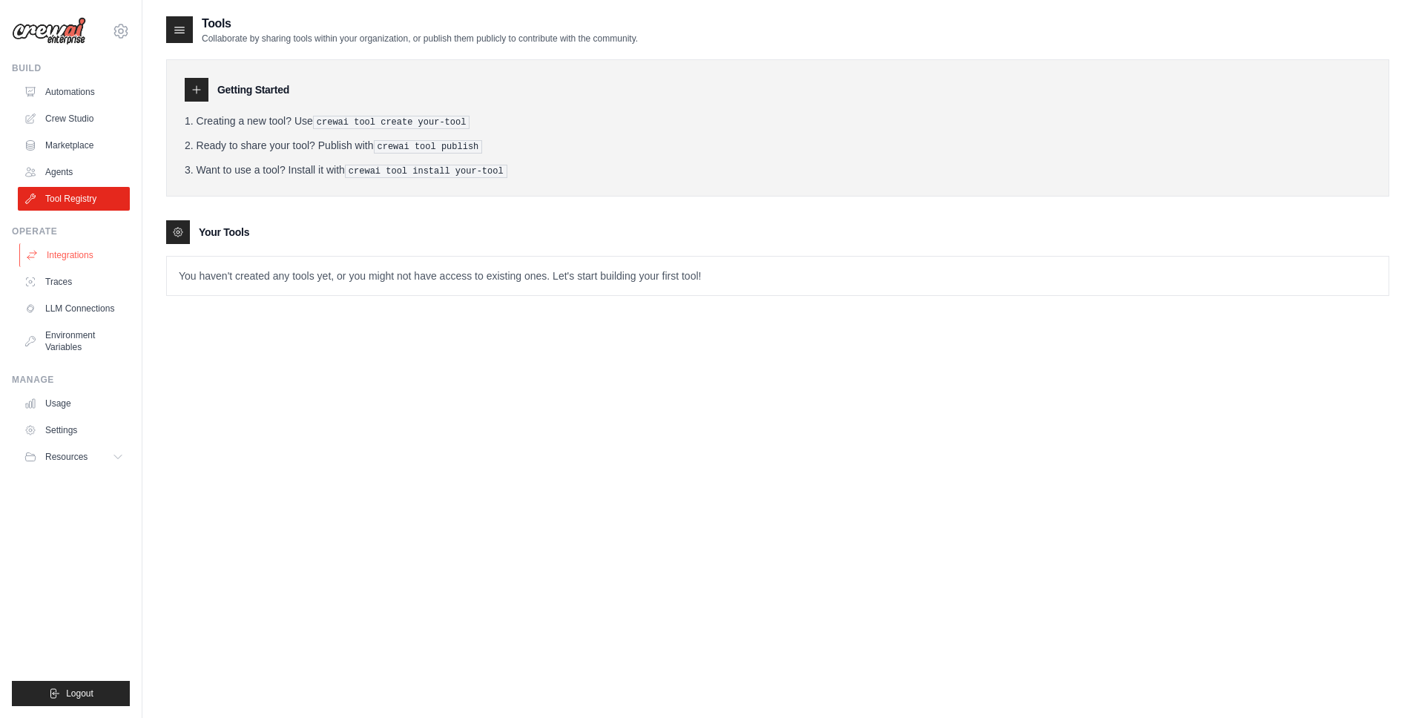
click at [76, 259] on link "Integrations" at bounding box center [75, 255] width 112 height 24
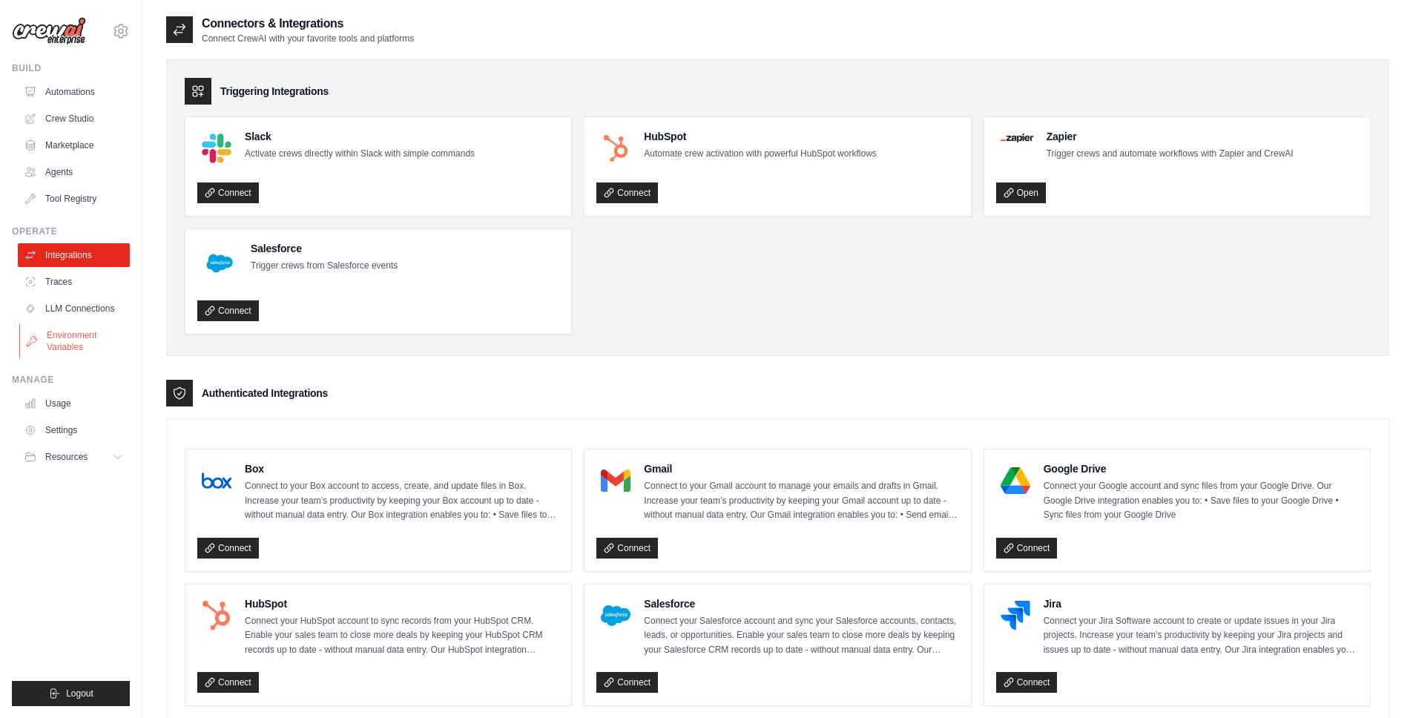
click at [52, 334] on link "Environment Variables" at bounding box center [75, 341] width 112 height 36
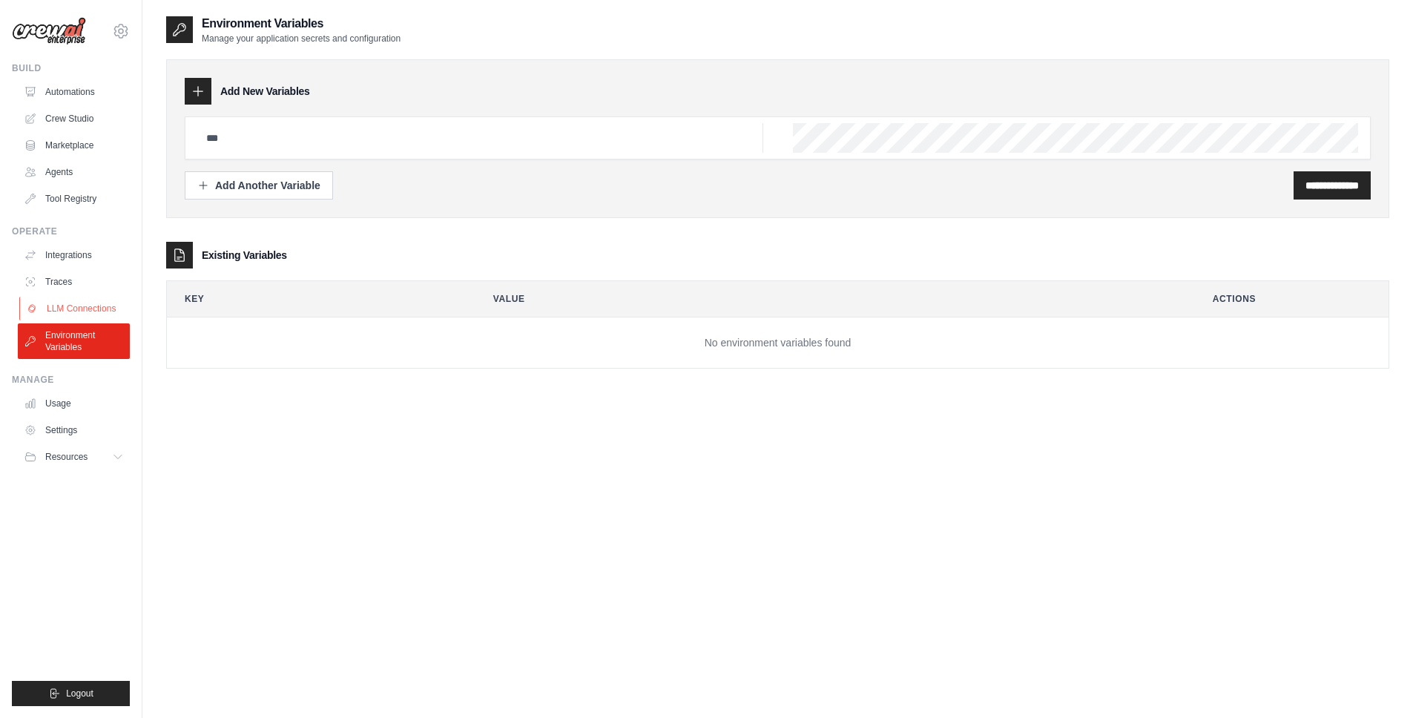
click at [79, 304] on link "LLM Connections" at bounding box center [75, 309] width 112 height 24
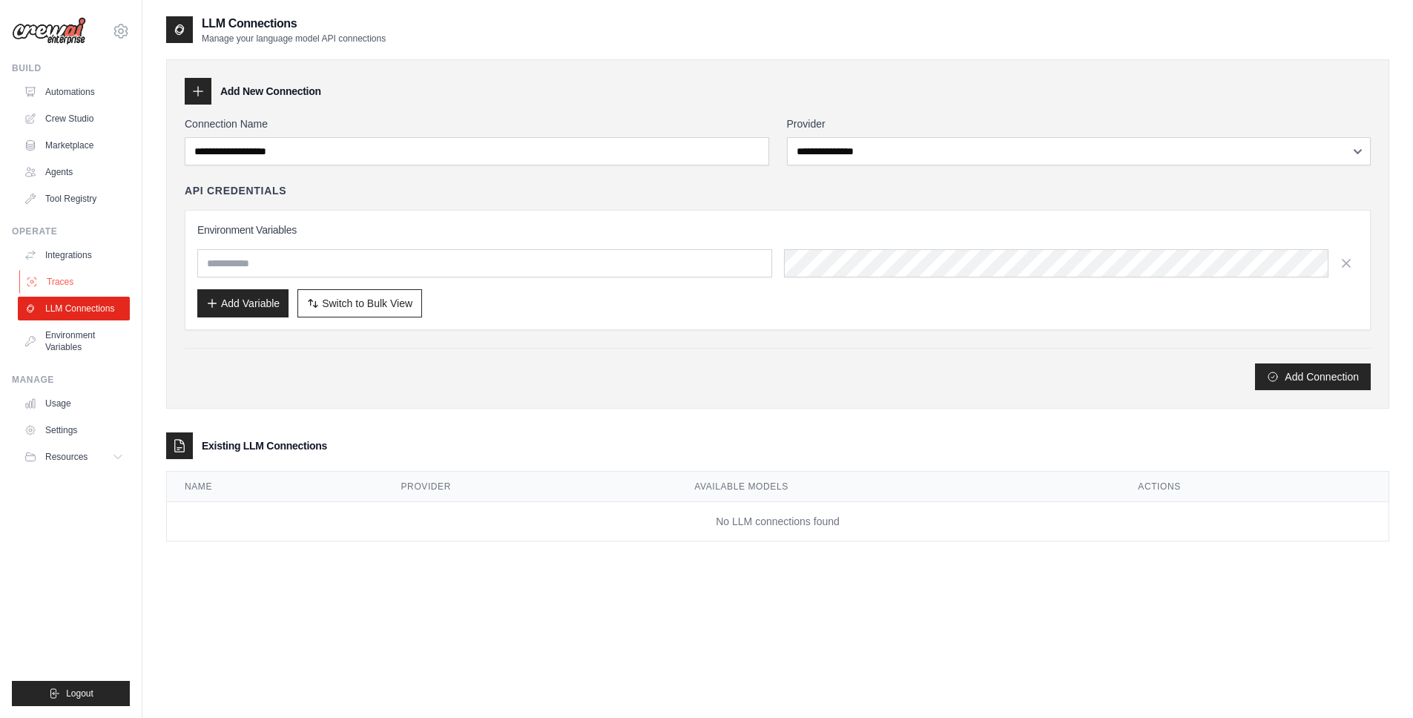
click at [71, 282] on link "Traces" at bounding box center [75, 282] width 112 height 24
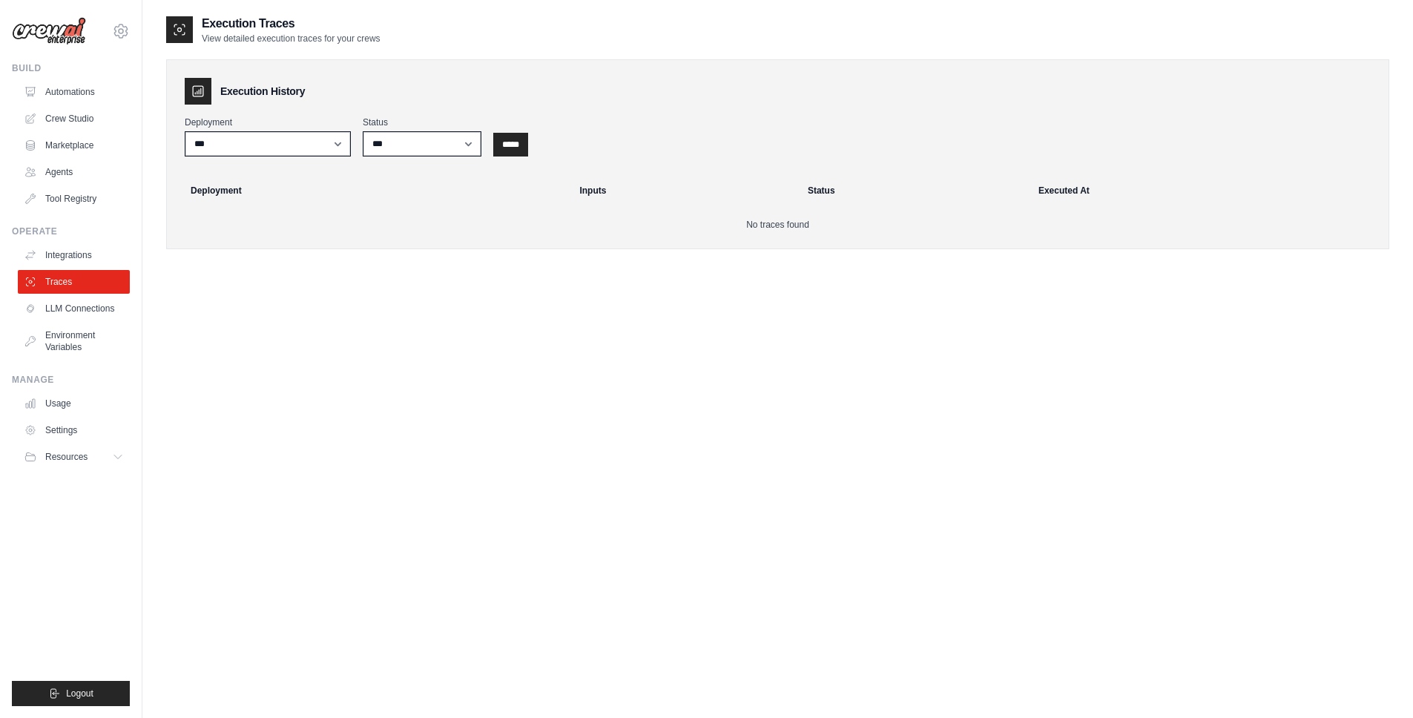
click at [40, 36] on img at bounding box center [49, 31] width 74 height 28
click at [62, 29] on img at bounding box center [49, 31] width 74 height 28
drag, startPoint x: 78, startPoint y: 30, endPoint x: 85, endPoint y: 23, distance: 10.0
click at [77, 30] on img at bounding box center [49, 31] width 74 height 28
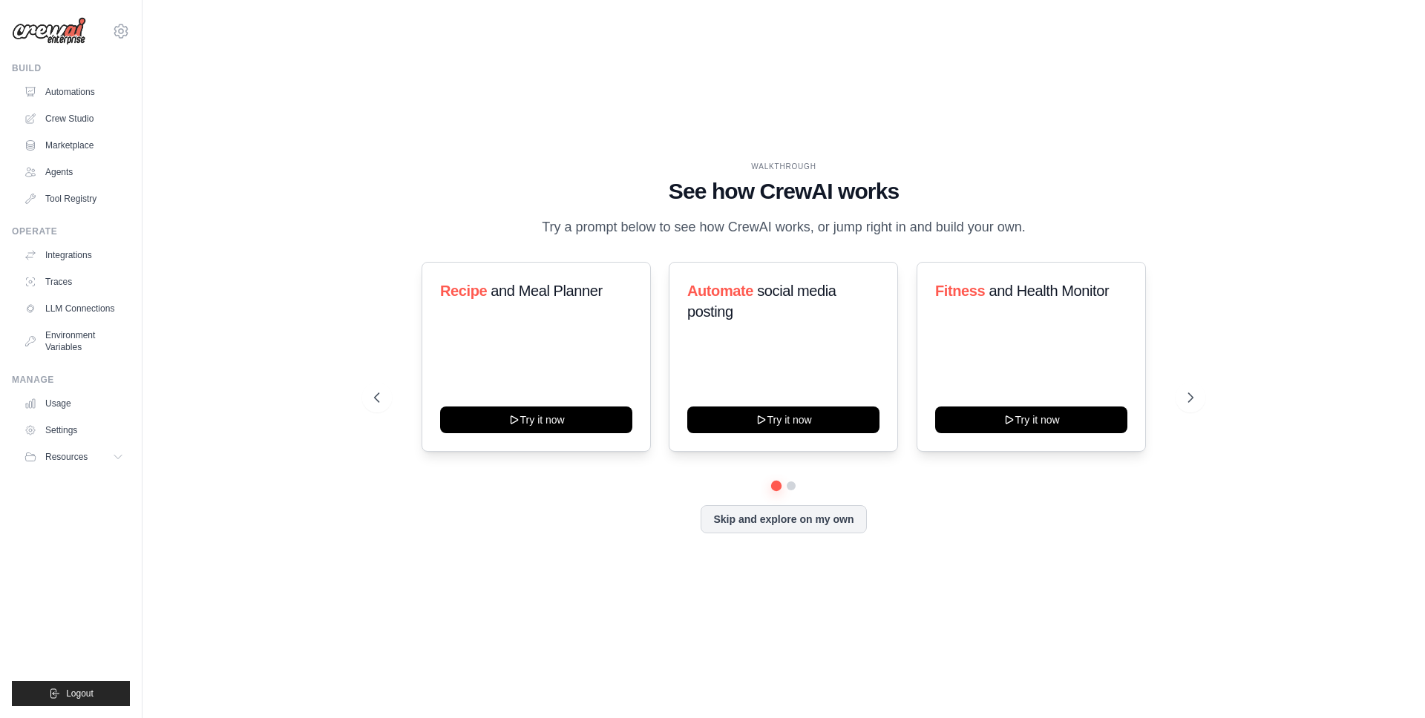
click at [51, 39] on img at bounding box center [49, 31] width 74 height 28
click at [86, 464] on button "Resources" at bounding box center [75, 457] width 112 height 24
